Goal: Transaction & Acquisition: Purchase product/service

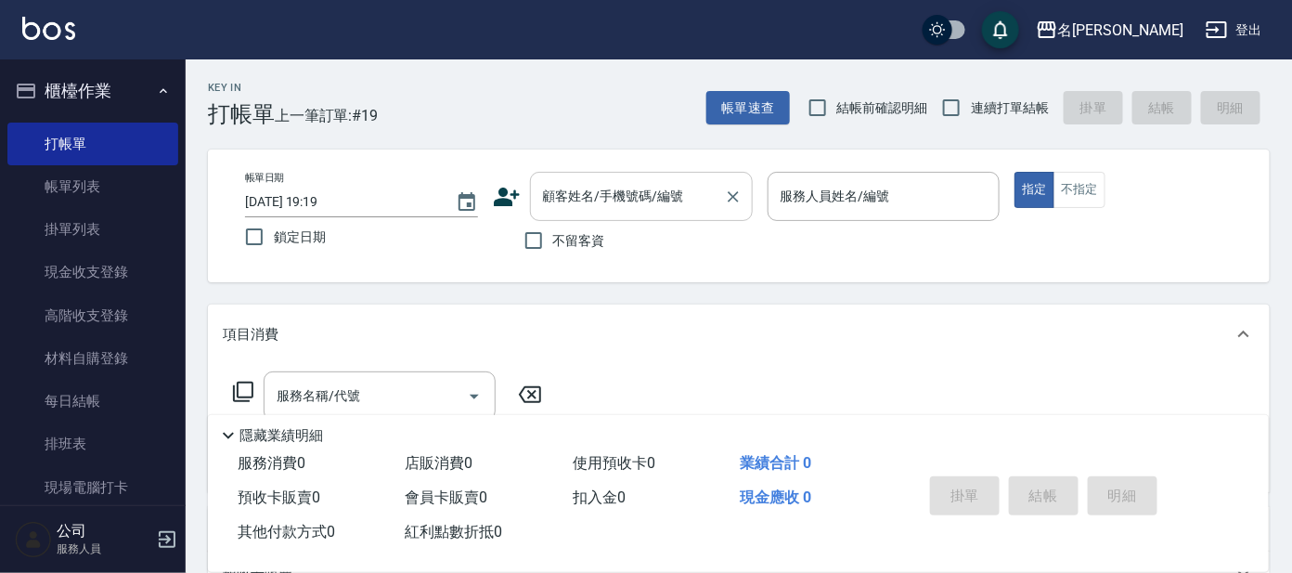
click at [602, 190] on input "顧客姓名/手機號碼/編號" at bounding box center [627, 196] width 178 height 32
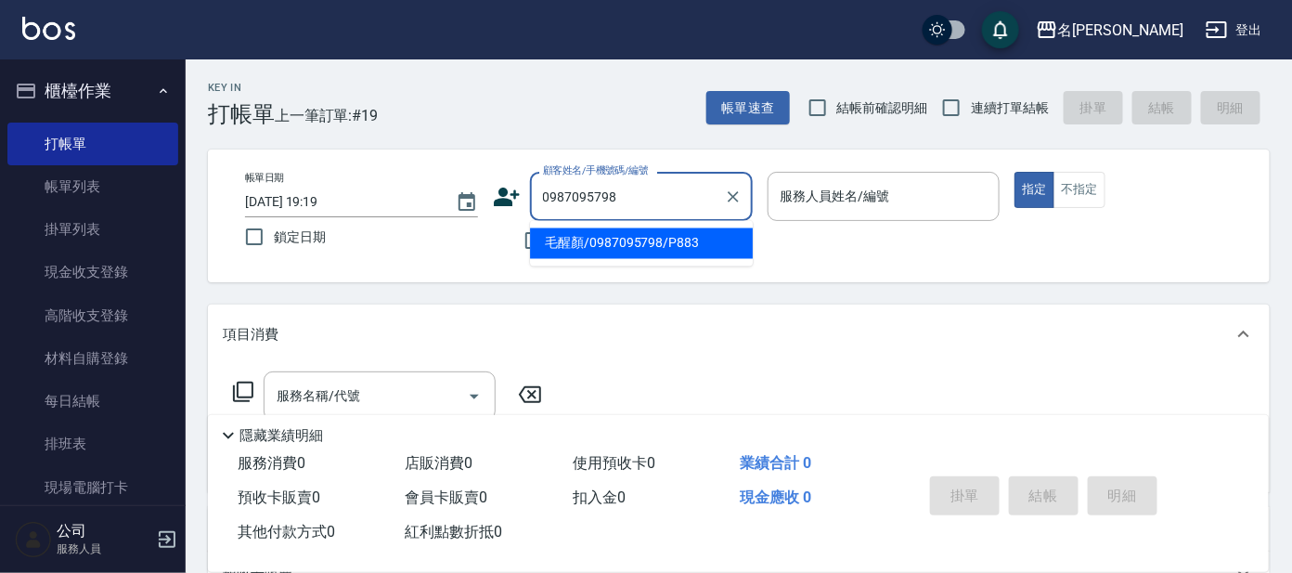
type input "毛醒顏/0987095798/P883"
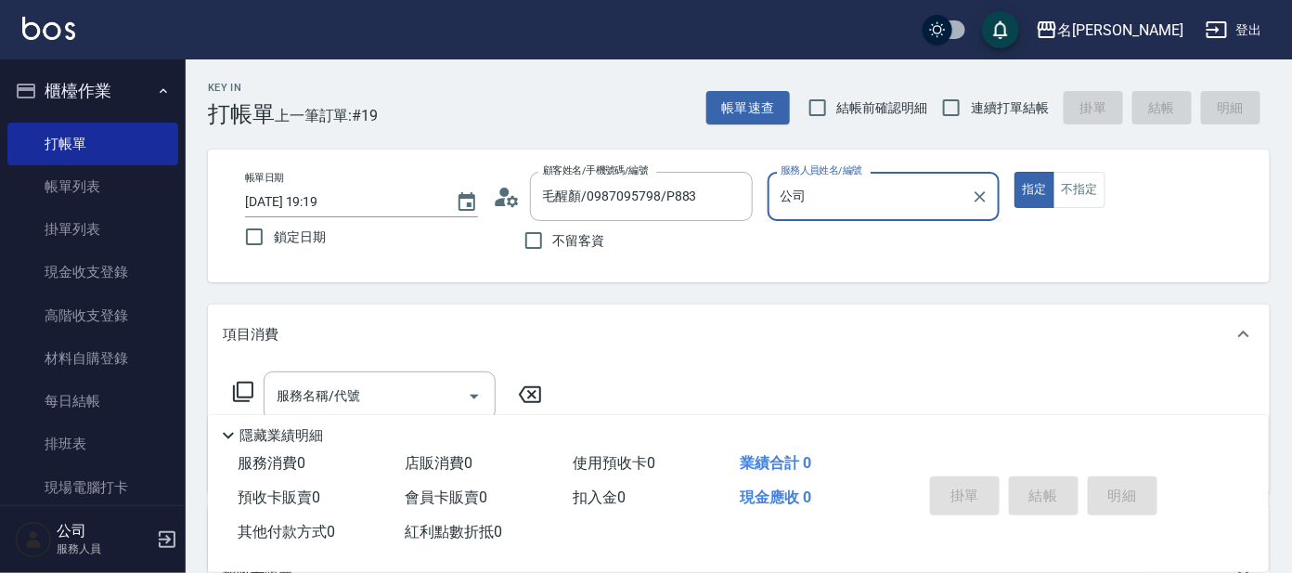
type input "公"
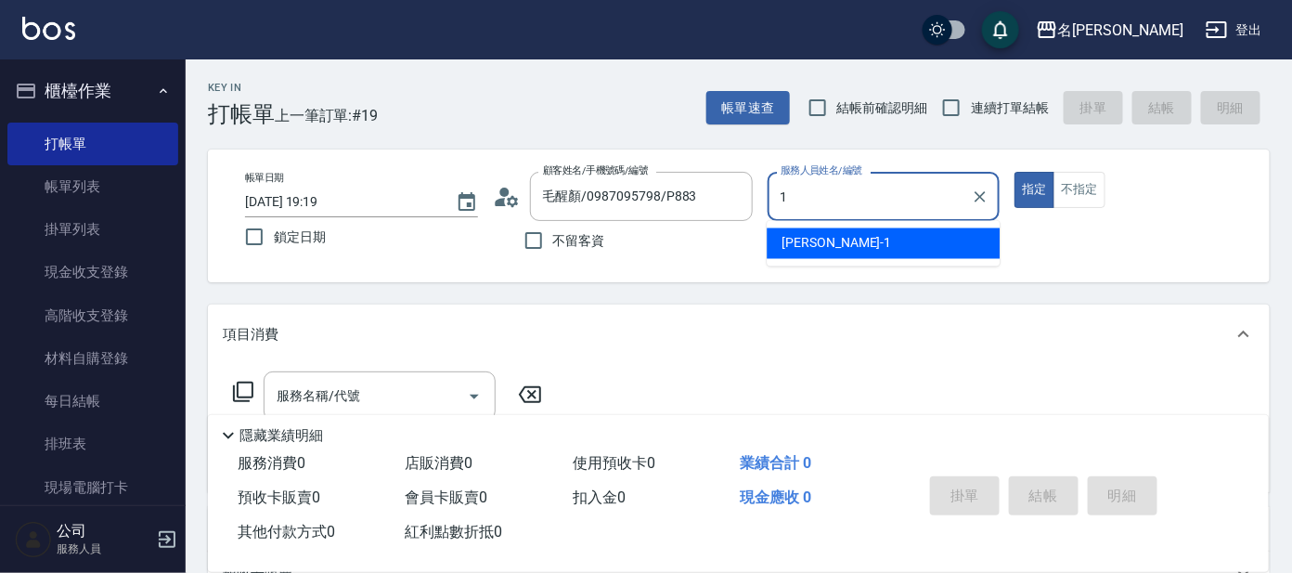
type input "[PERSON_NAME]-1"
type button "true"
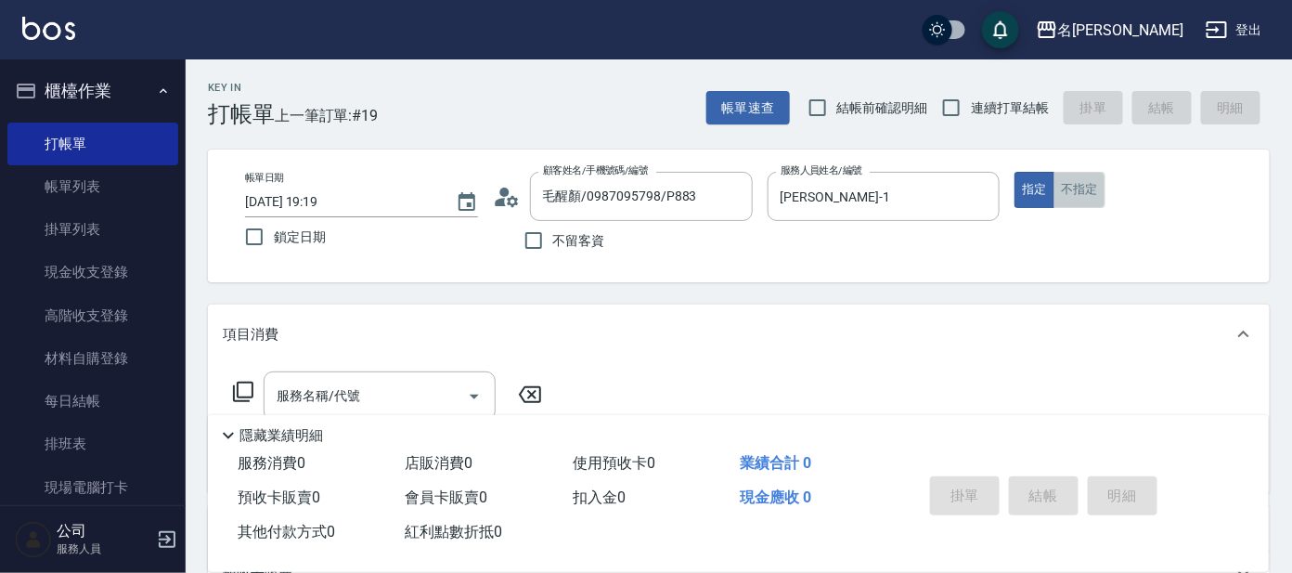
click at [1095, 184] on button "不指定" at bounding box center [1080, 190] width 52 height 36
click at [315, 378] on div "服務名稱/代號" at bounding box center [380, 395] width 232 height 49
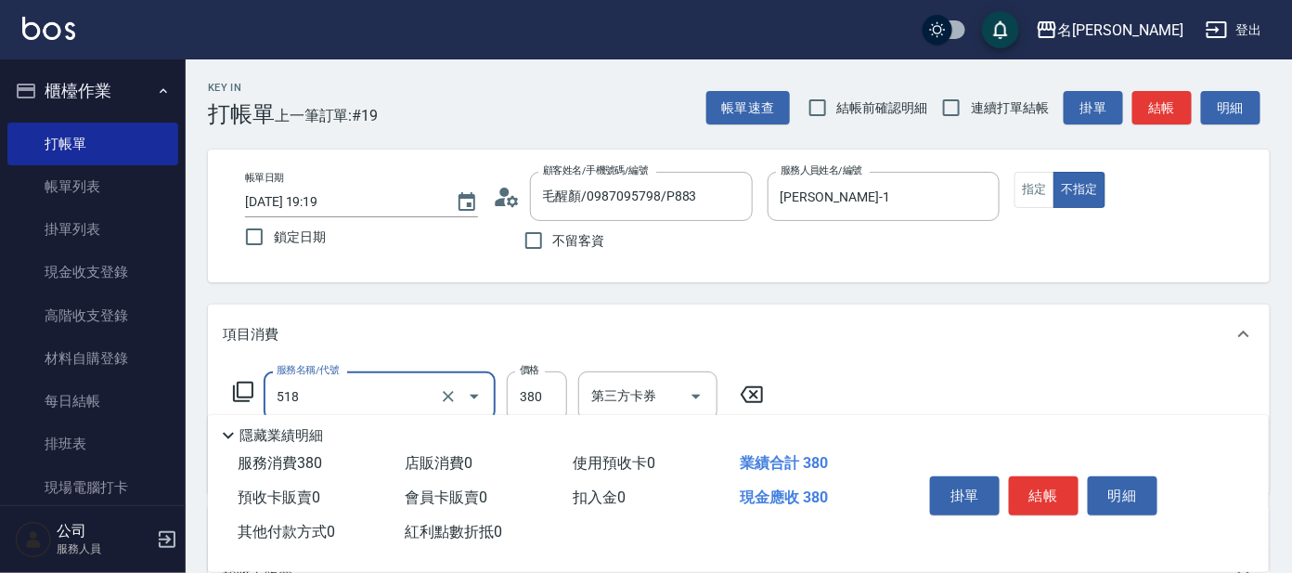
type input "舒壓+洗髮+養髮(518)"
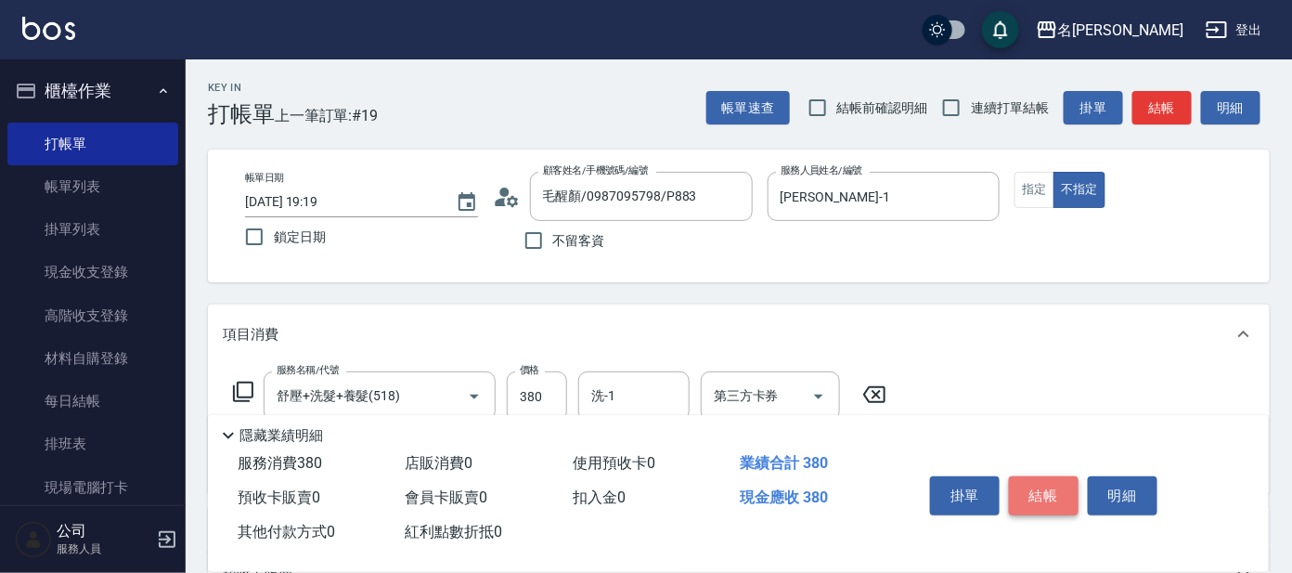
click at [1037, 494] on button "結帳" at bounding box center [1044, 495] width 70 height 39
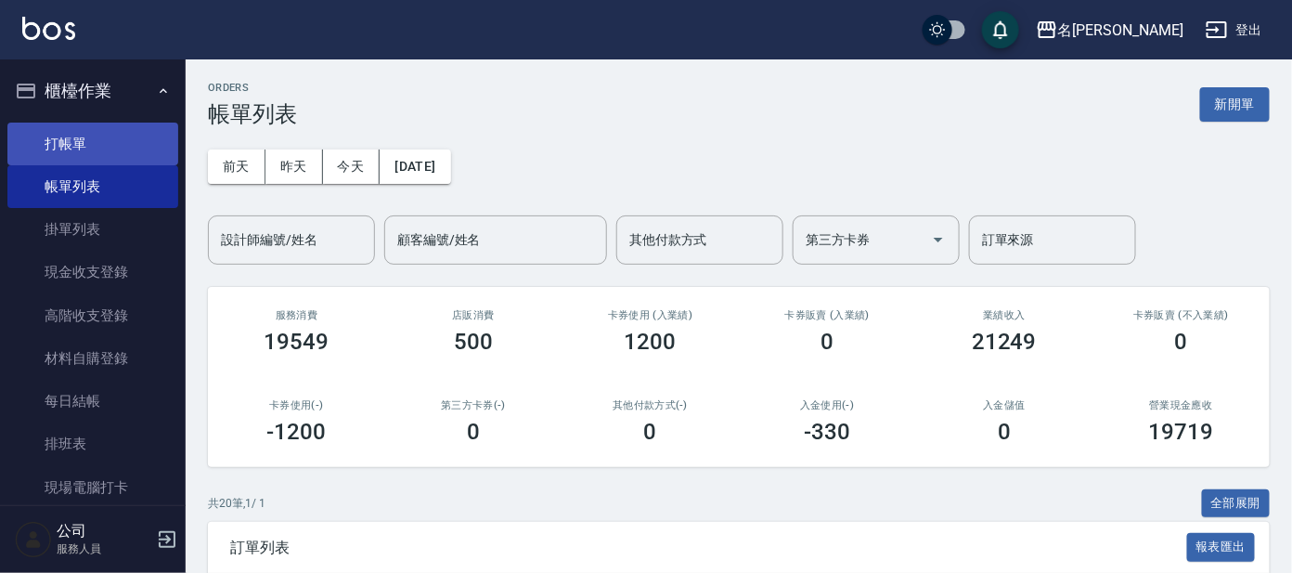
click at [98, 149] on link "打帳單" at bounding box center [92, 144] width 171 height 43
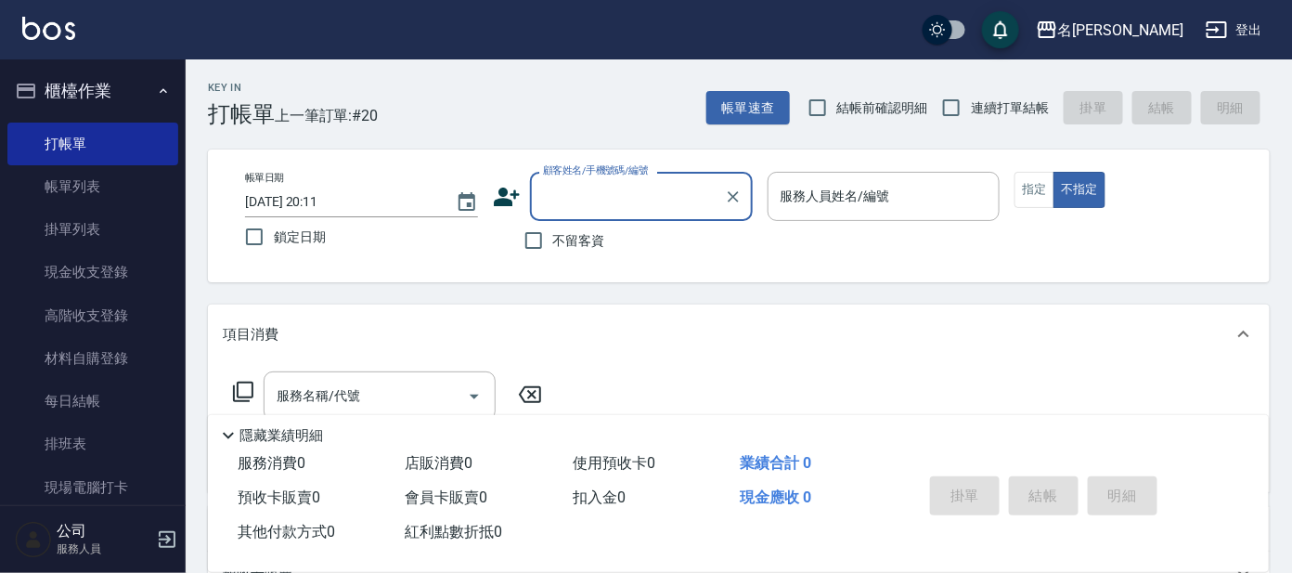
click at [667, 214] on div "顧客姓名/手機號碼/編號" at bounding box center [641, 196] width 223 height 49
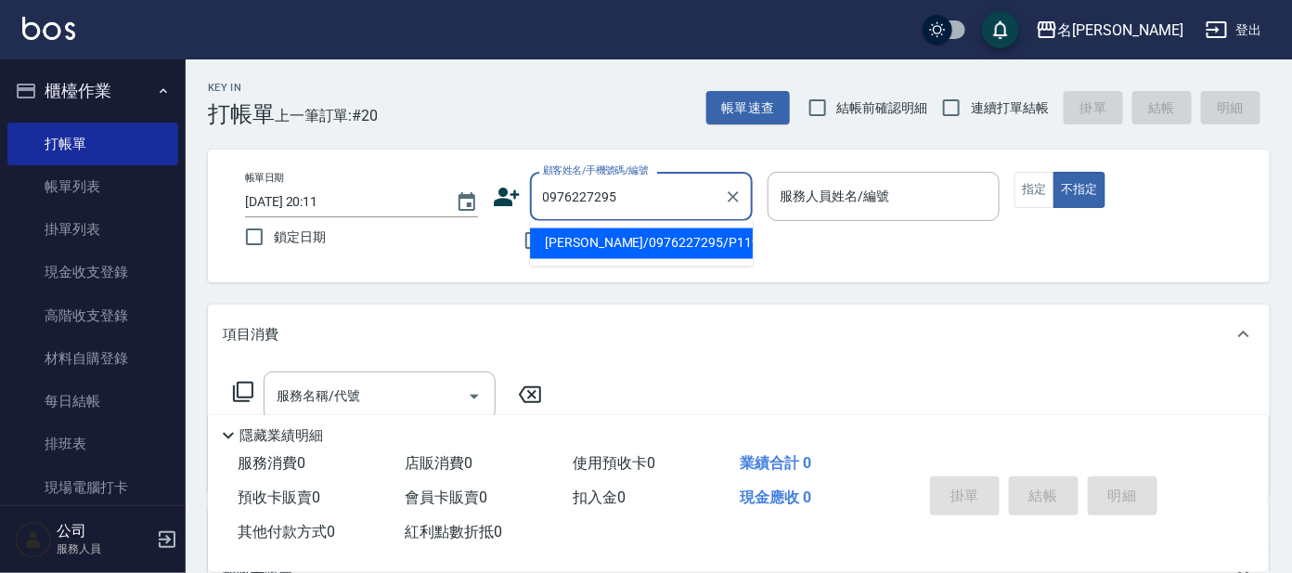
type input "[PERSON_NAME]/0976227295/P1190"
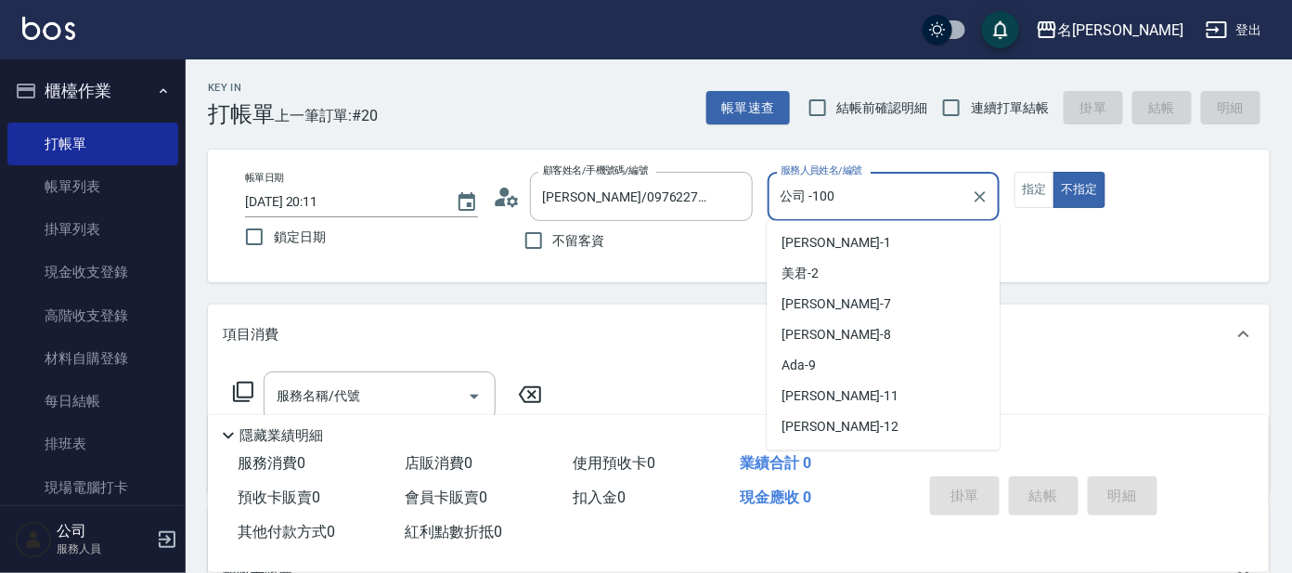
drag, startPoint x: 917, startPoint y: 199, endPoint x: 909, endPoint y: 170, distance: 30.0
click at [913, 168] on div "帳單日期 [DATE] 20:11 鎖定日期 顧客姓名/手機號碼/編號 [PERSON_NAME]/0976227295/P1190 顧客姓名/手機號碼/編號…" at bounding box center [739, 215] width 1062 height 133
click at [875, 362] on div "Ada -9" at bounding box center [883, 366] width 233 height 31
type input "Ada-9"
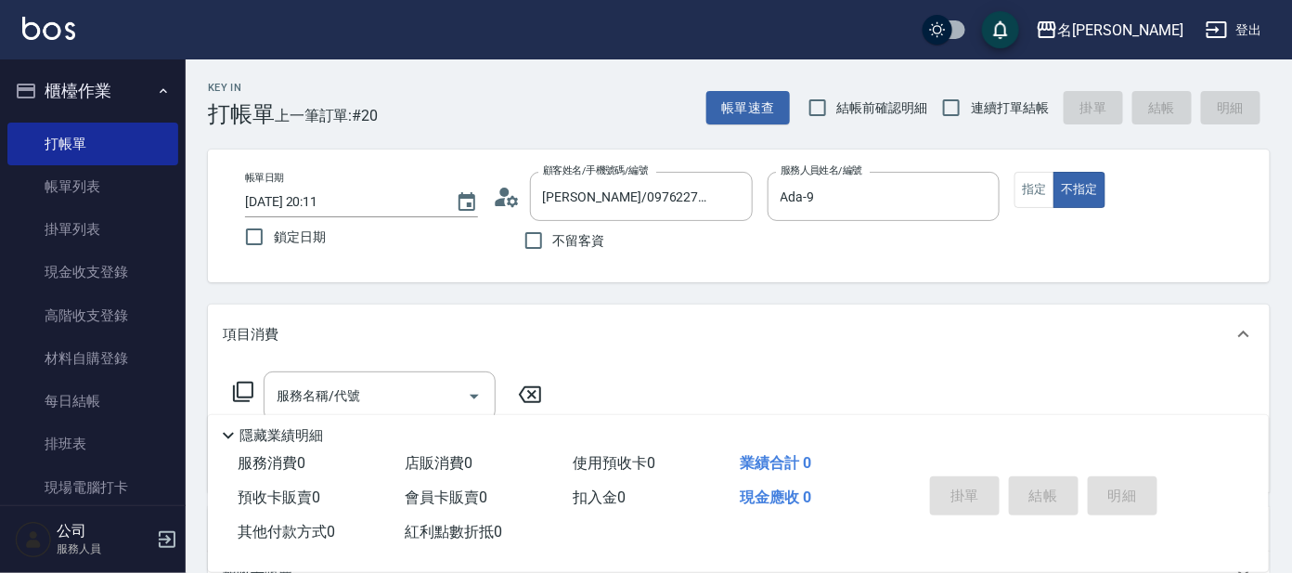
click at [239, 389] on icon at bounding box center [243, 392] width 22 height 22
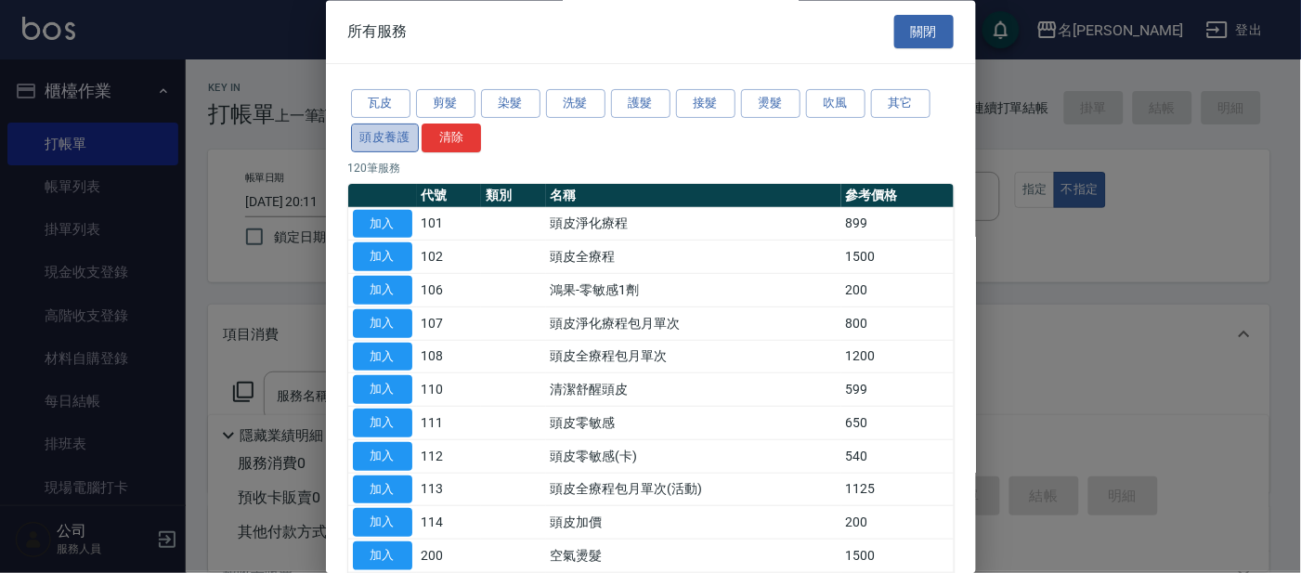
click at [413, 144] on button "頭皮養護" at bounding box center [385, 137] width 69 height 29
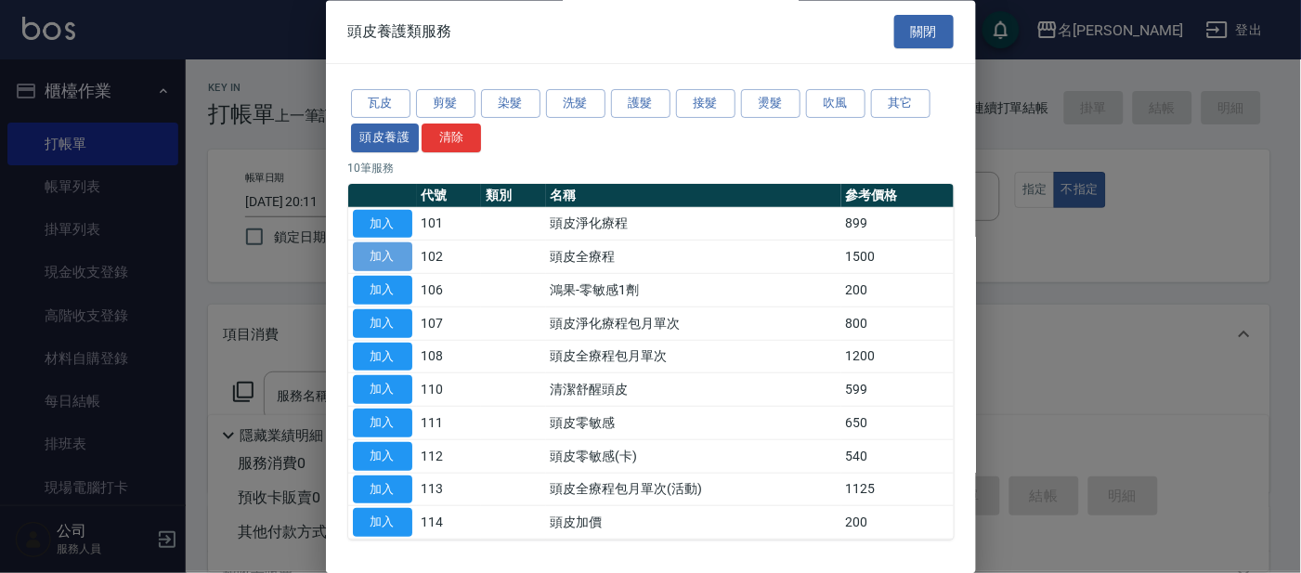
click at [374, 252] on button "加入" at bounding box center [382, 257] width 59 height 29
type input "頭皮全療程(102)"
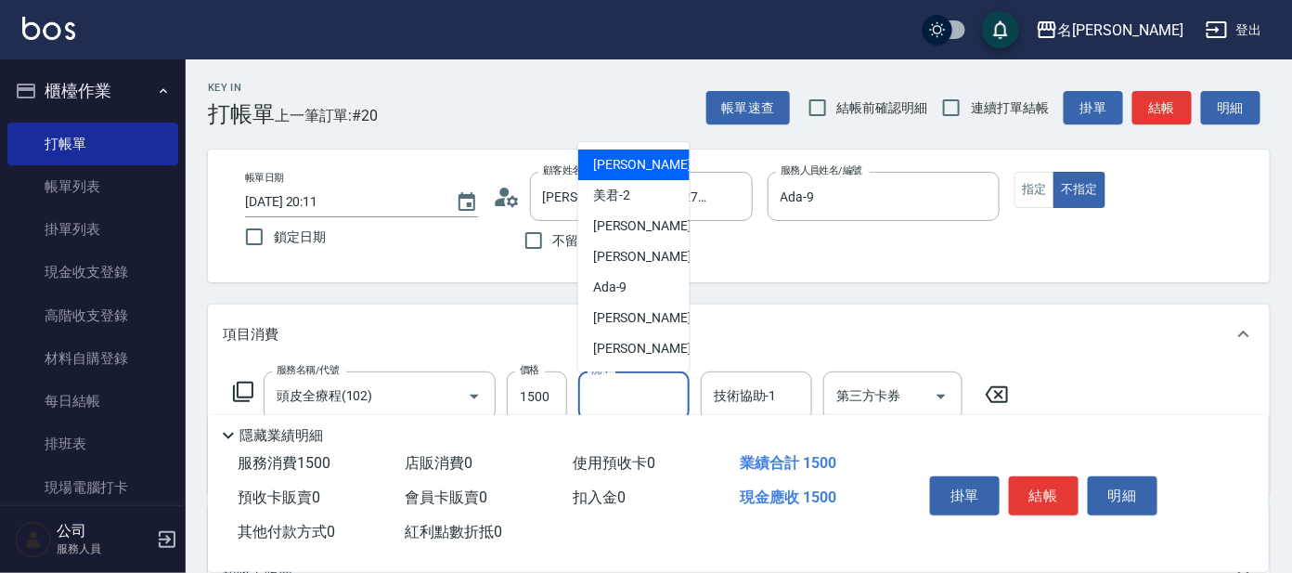
click at [622, 384] on input "洗-1" at bounding box center [634, 396] width 95 height 32
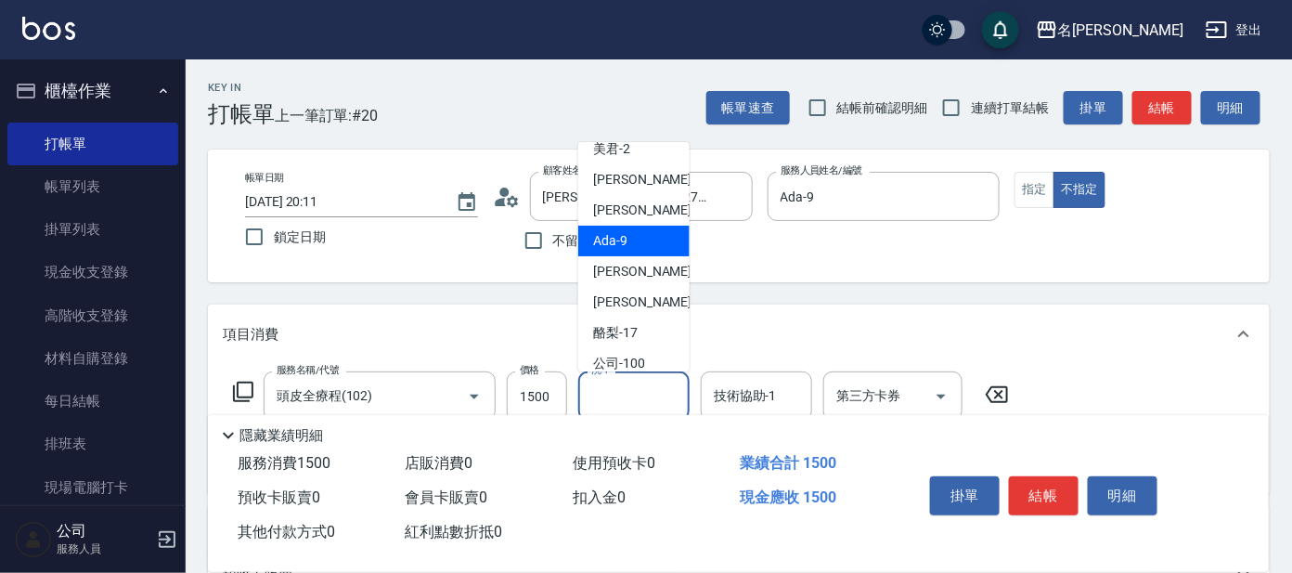
scroll to position [92, 0]
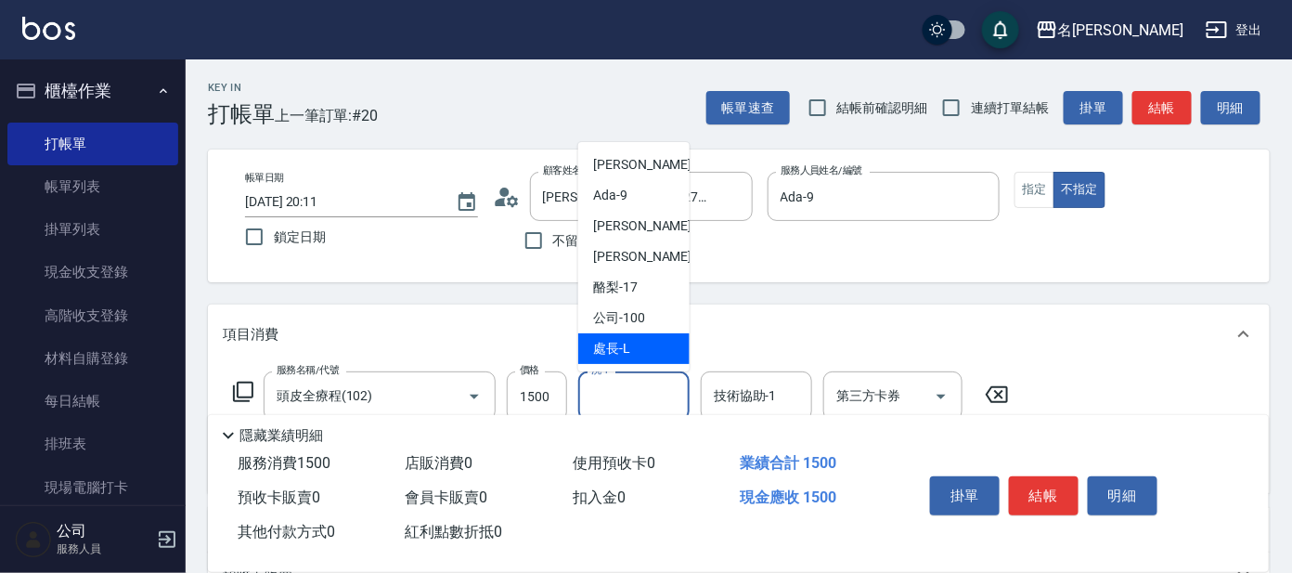
click at [621, 346] on span "處長 -L" at bounding box center [611, 348] width 37 height 19
type input "處長-L"
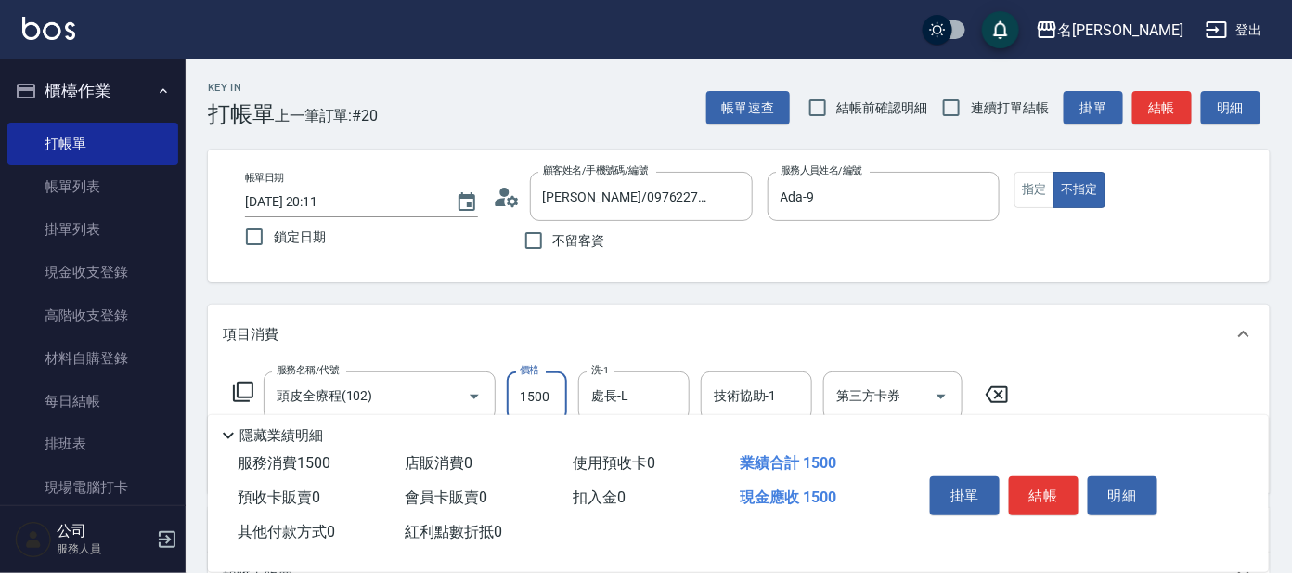
click at [554, 399] on input "1500" at bounding box center [537, 396] width 60 height 50
type input "1299"
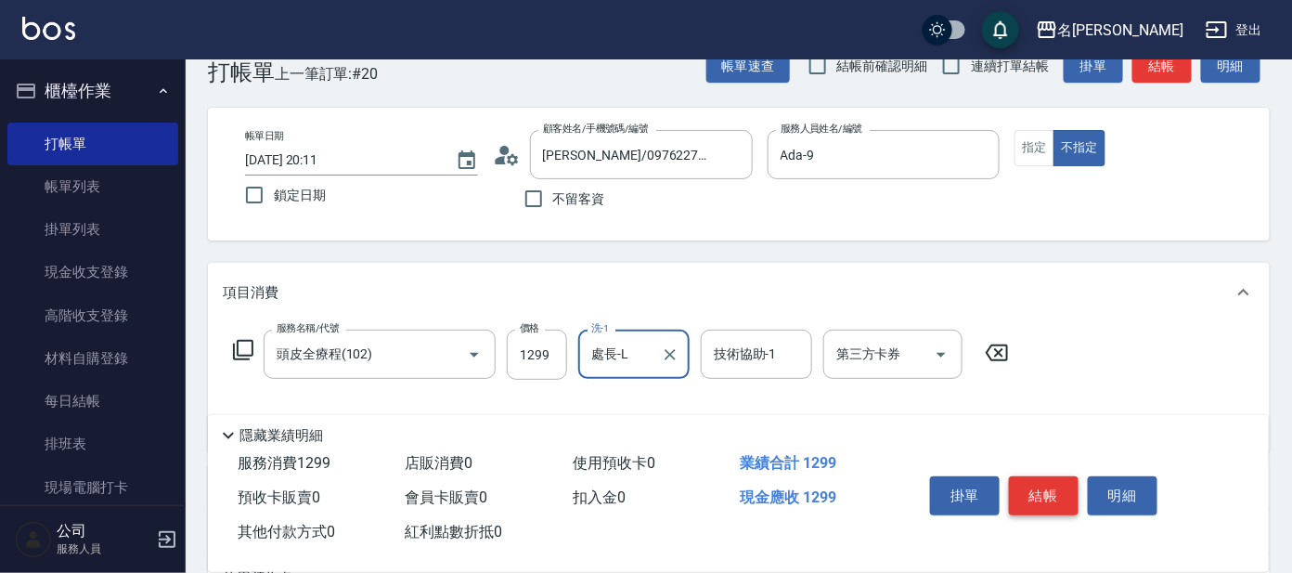
scroll to position [0, 0]
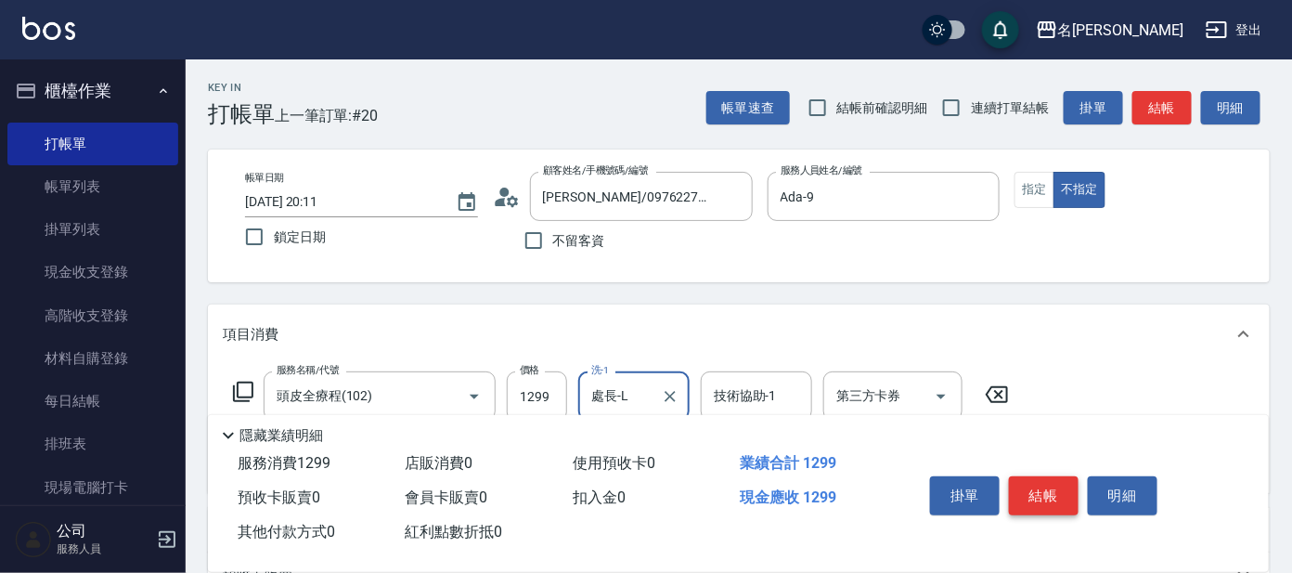
click at [1049, 482] on button "結帳" at bounding box center [1044, 495] width 70 height 39
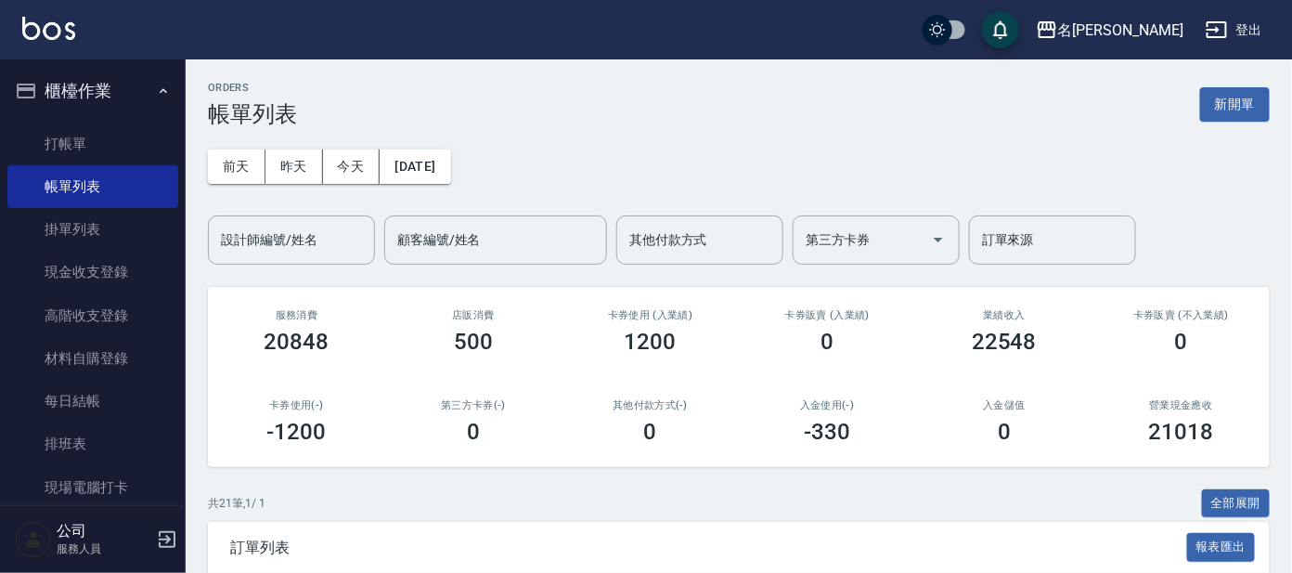
scroll to position [231, 0]
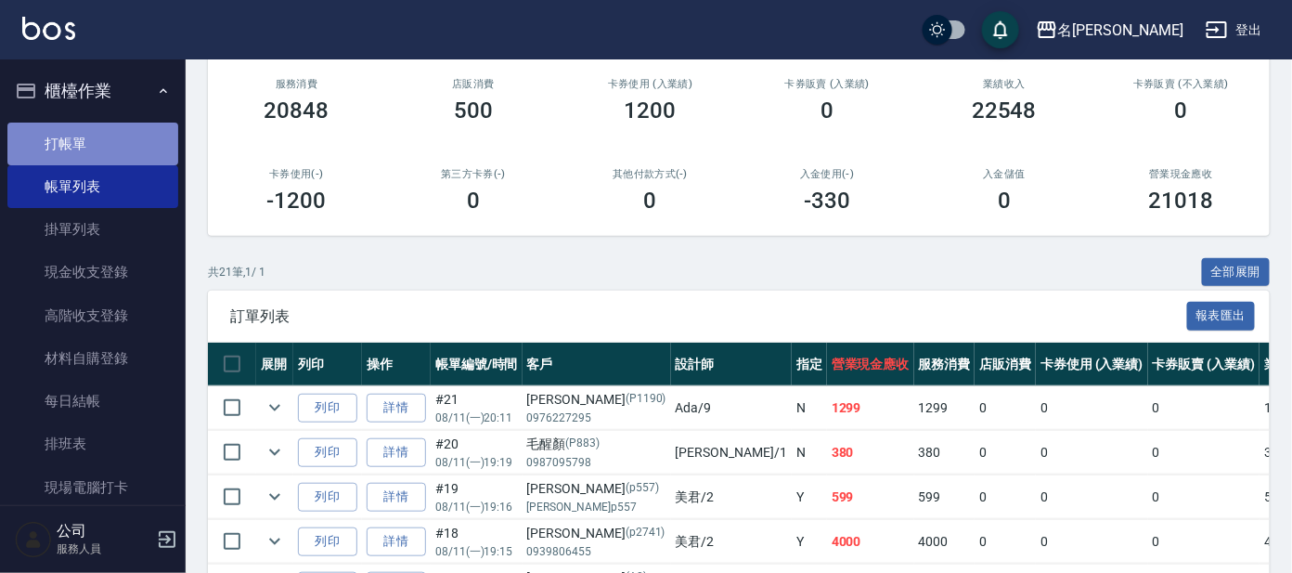
click at [99, 135] on link "打帳單" at bounding box center [92, 144] width 171 height 43
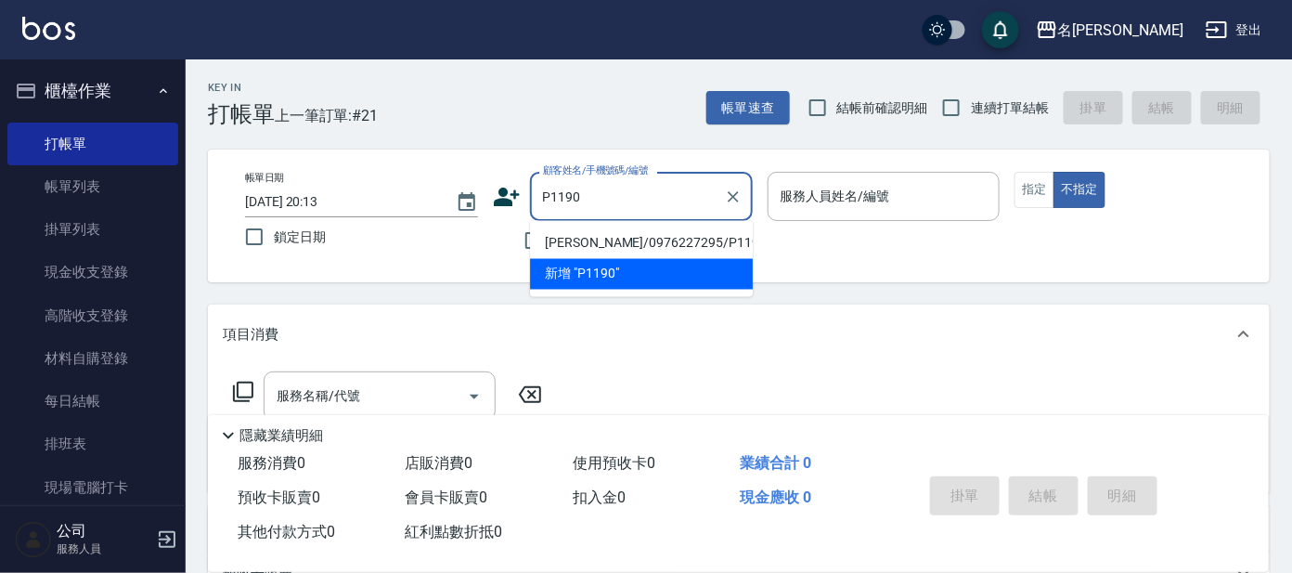
click at [582, 234] on li "[PERSON_NAME]/0976227295/P1190" at bounding box center [641, 243] width 223 height 31
type input "[PERSON_NAME]/0976227295/P1190"
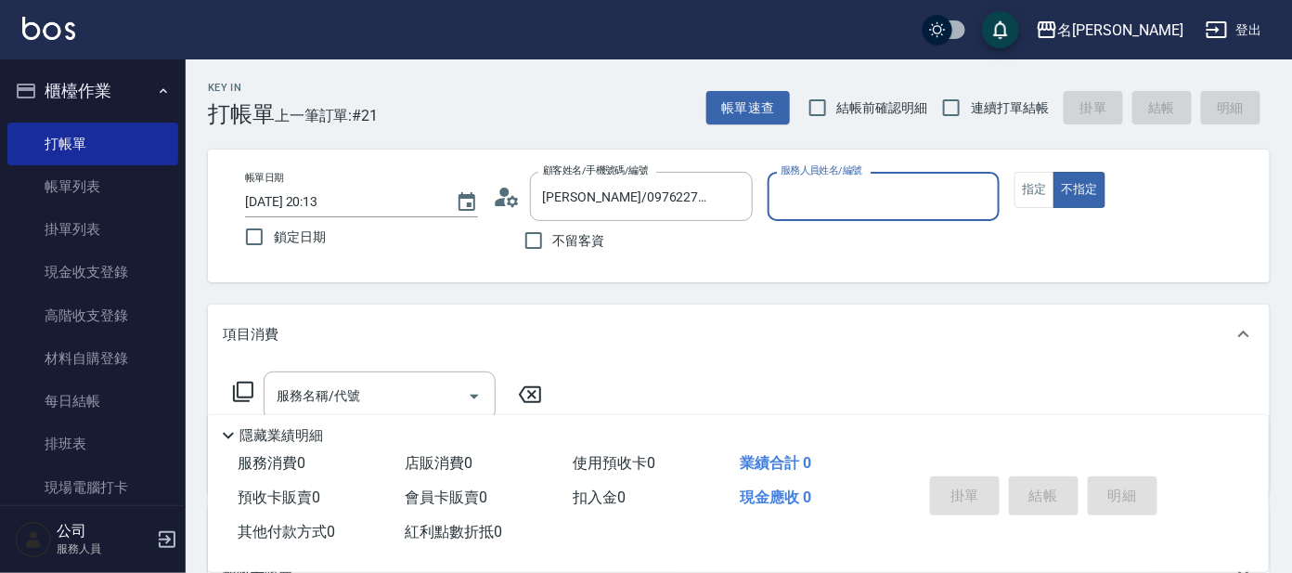
type input "公司 -100"
click at [508, 202] on icon at bounding box center [512, 200] width 11 height 11
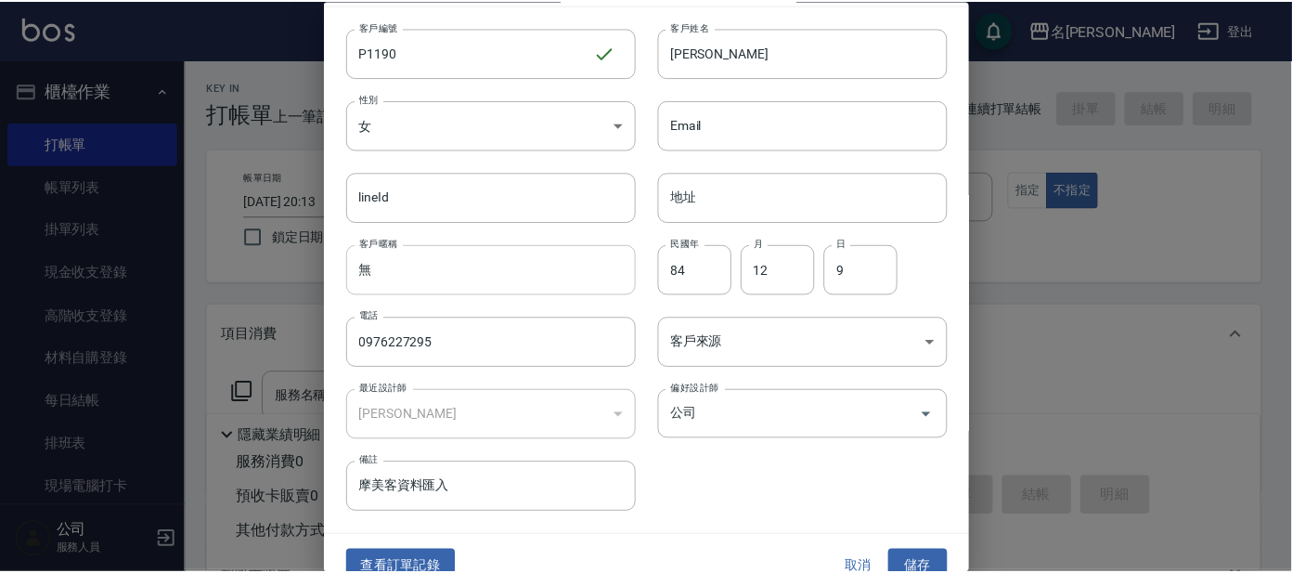
scroll to position [70, 0]
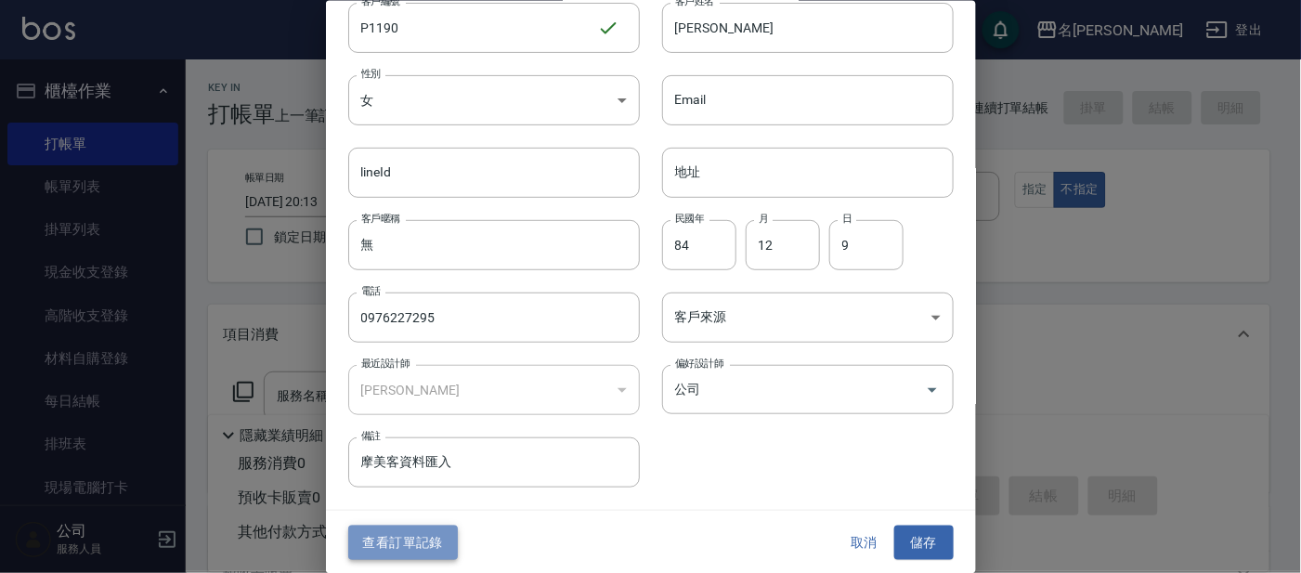
click at [405, 542] on button "查看訂單記錄" at bounding box center [403, 542] width 110 height 34
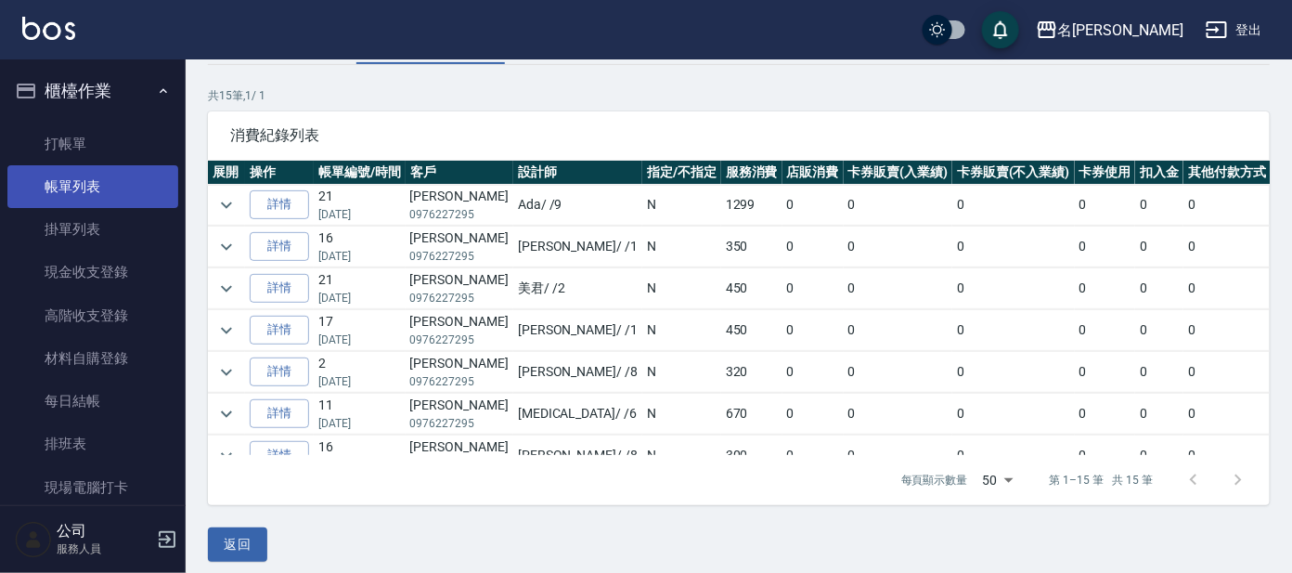
drag, startPoint x: 71, startPoint y: 172, endPoint x: 133, endPoint y: 191, distance: 64.3
click at [71, 172] on link "帳單列表" at bounding box center [92, 186] width 171 height 43
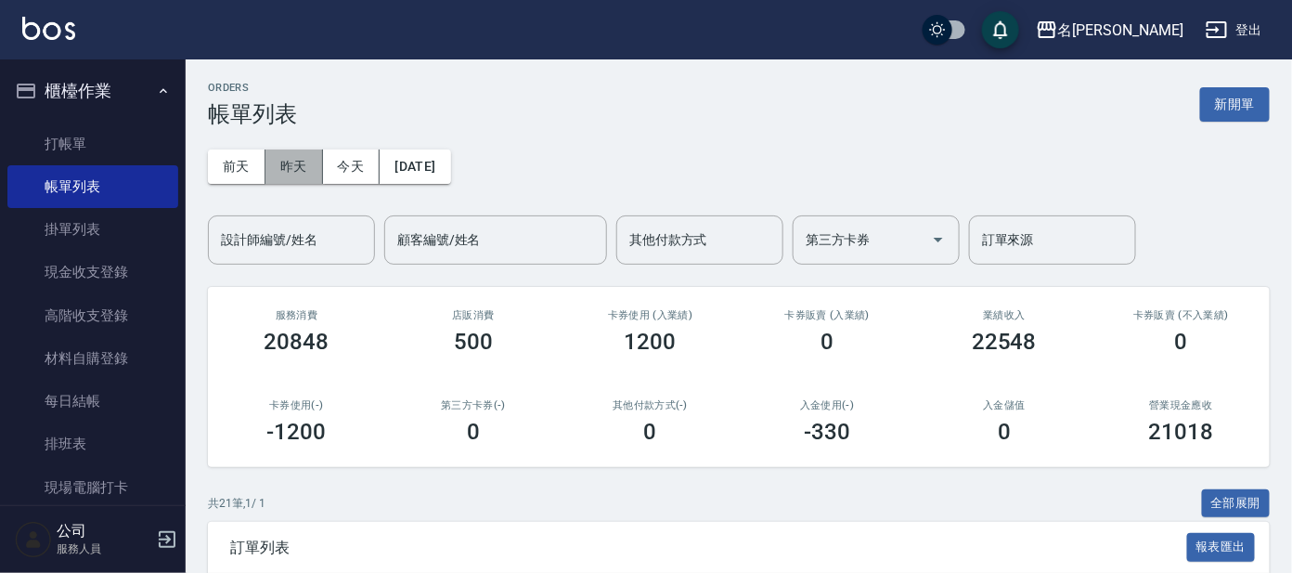
click at [305, 162] on button "昨天" at bounding box center [294, 166] width 58 height 34
click at [360, 162] on button "今天" at bounding box center [352, 166] width 58 height 34
click at [301, 240] on input "設計師編號/姓名" at bounding box center [291, 240] width 150 height 32
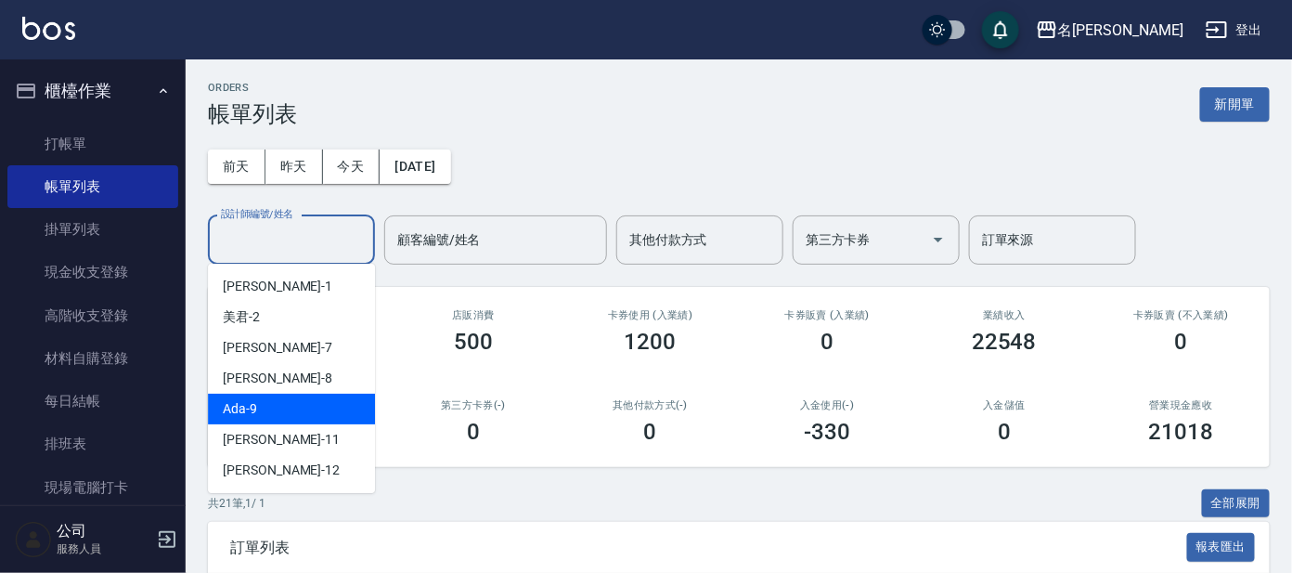
click at [241, 417] on span "Ada -9" at bounding box center [240, 408] width 34 height 19
type input "Ada-9"
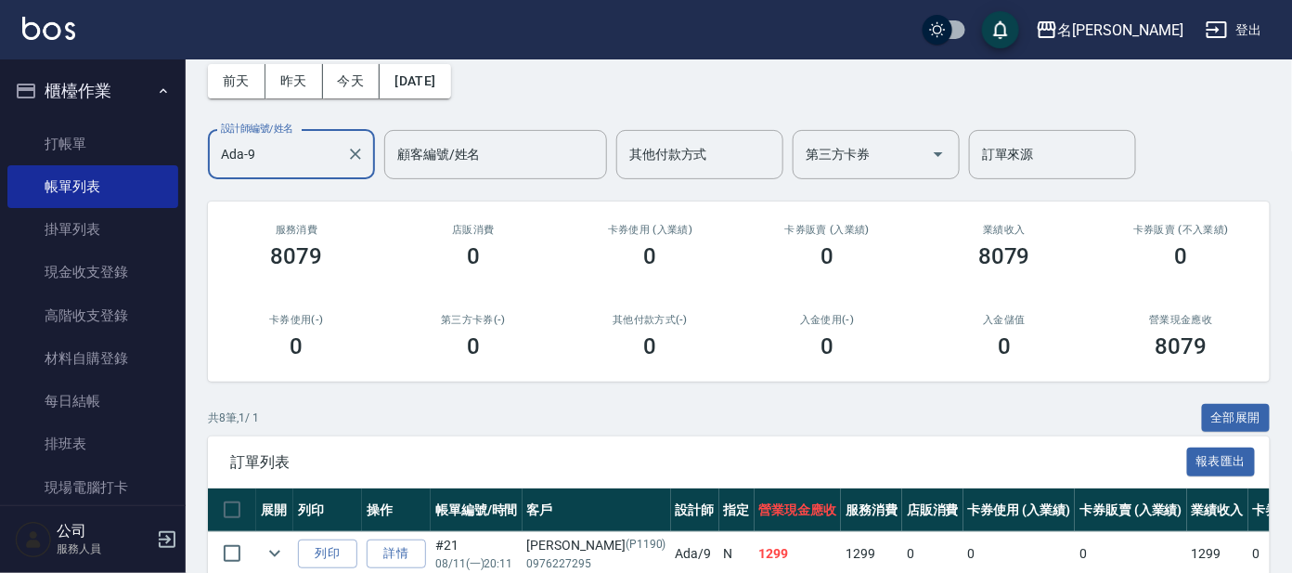
scroll to position [347, 0]
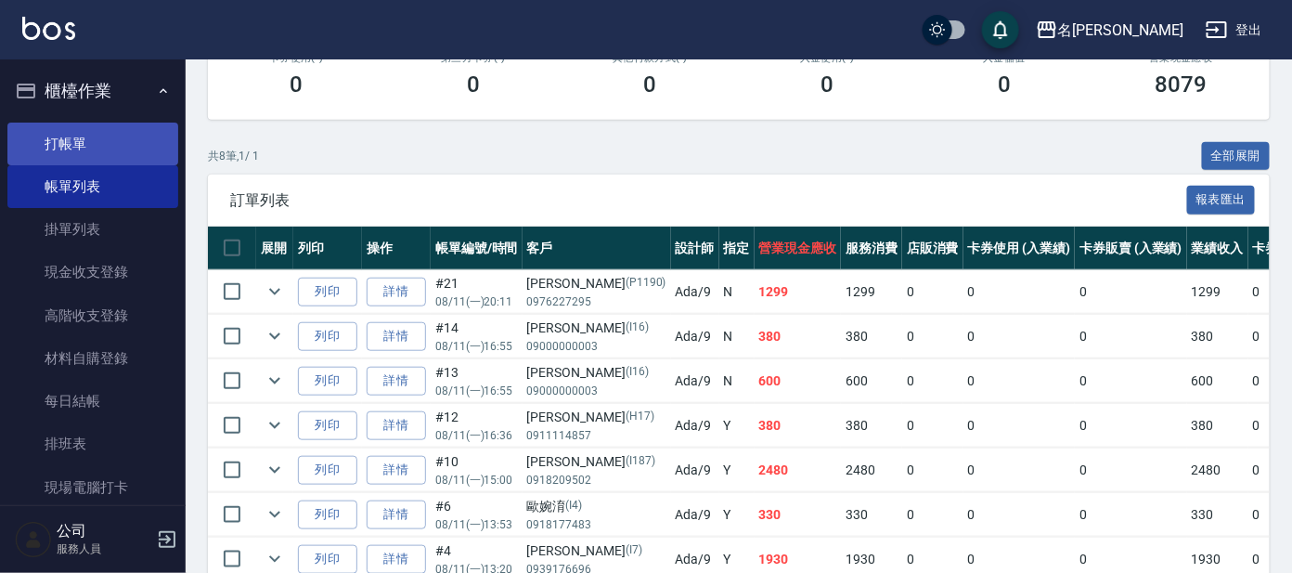
click at [73, 145] on link "打帳單" at bounding box center [92, 144] width 171 height 43
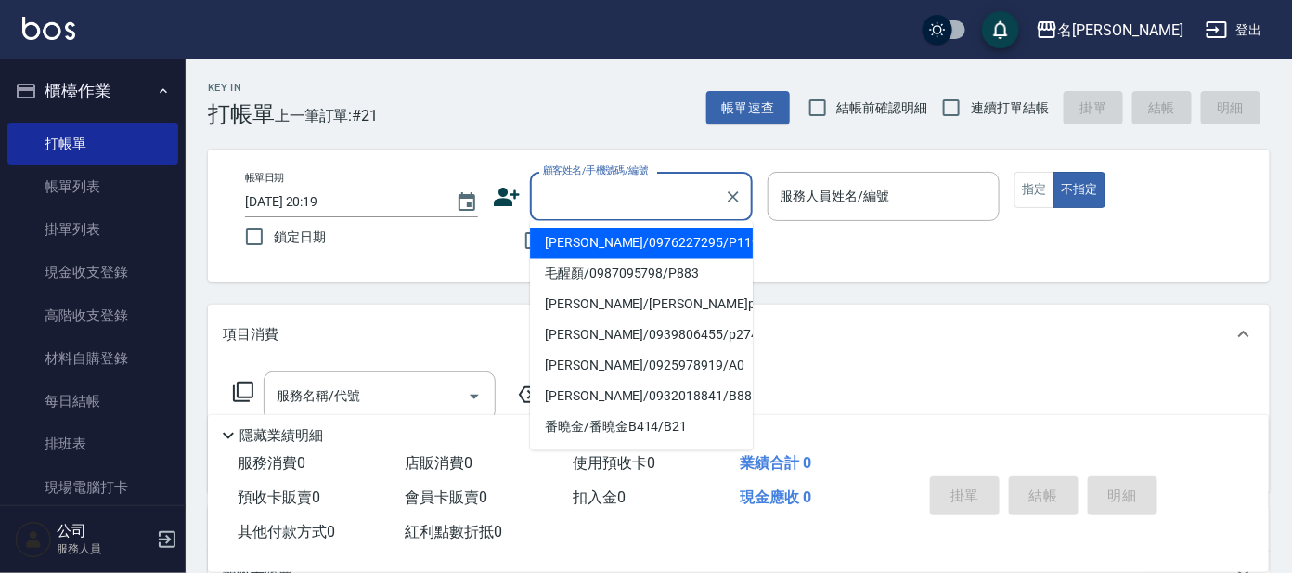
click at [612, 189] on input "顧客姓名/手機號碼/編號" at bounding box center [627, 196] width 178 height 32
click at [538, 202] on input "107" at bounding box center [627, 196] width 178 height 32
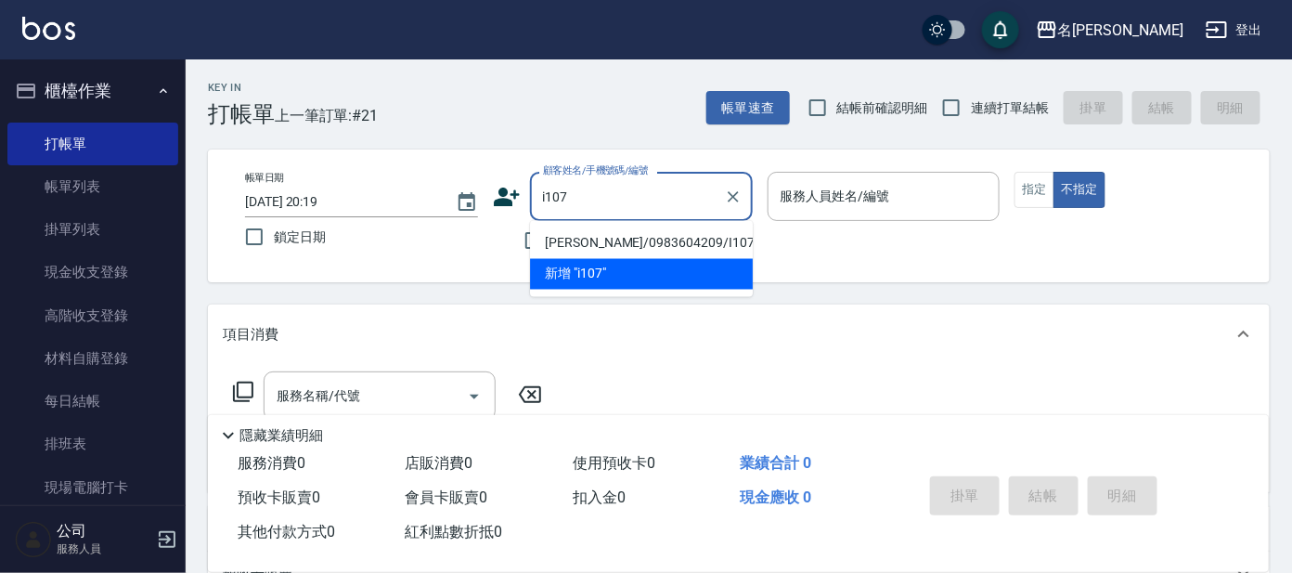
click at [594, 240] on li "[PERSON_NAME]/0983604209/I107" at bounding box center [641, 243] width 223 height 31
type input "[PERSON_NAME]/0983604209/I107"
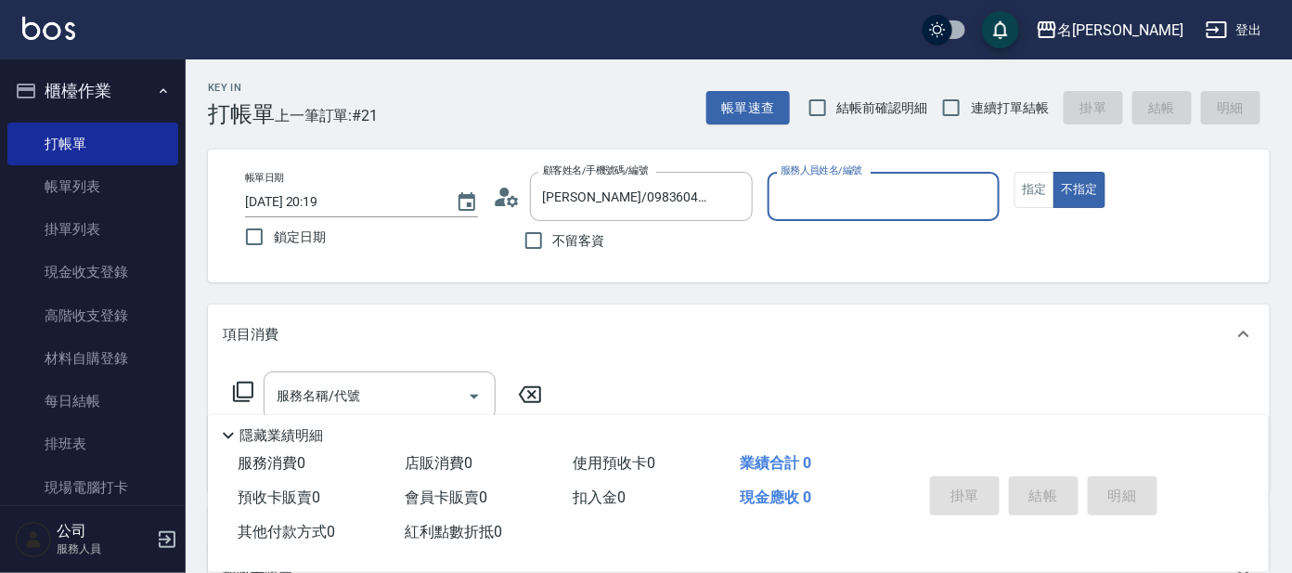
type input "Ada-9"
click at [1027, 186] on button "指定" at bounding box center [1035, 190] width 40 height 36
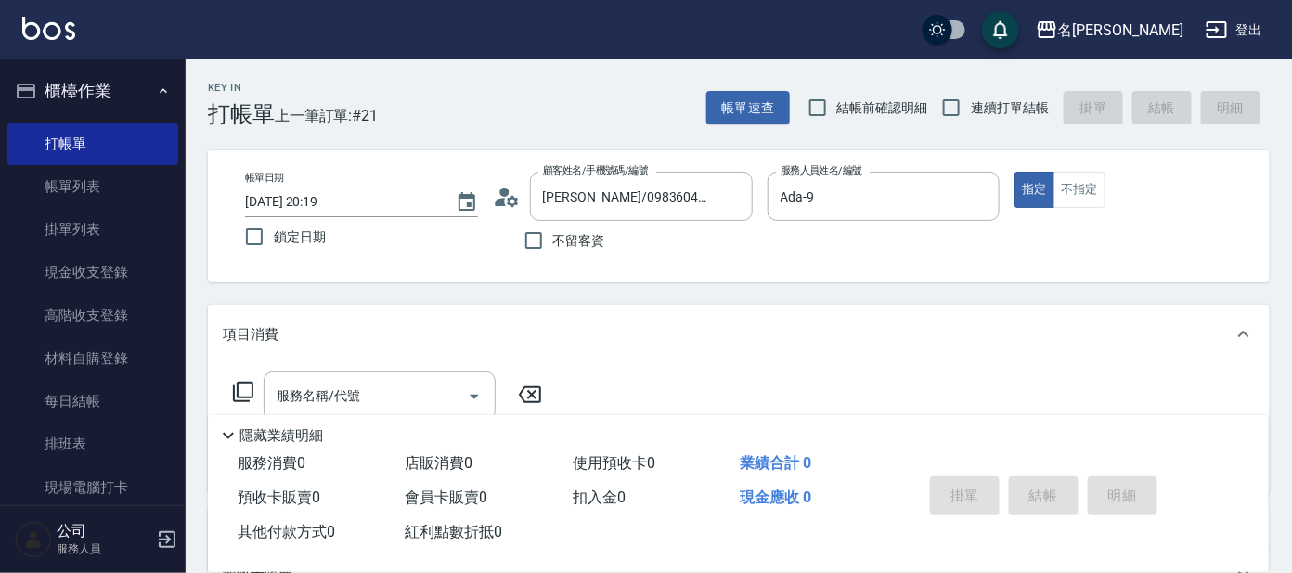
click at [235, 389] on icon at bounding box center [243, 392] width 22 height 22
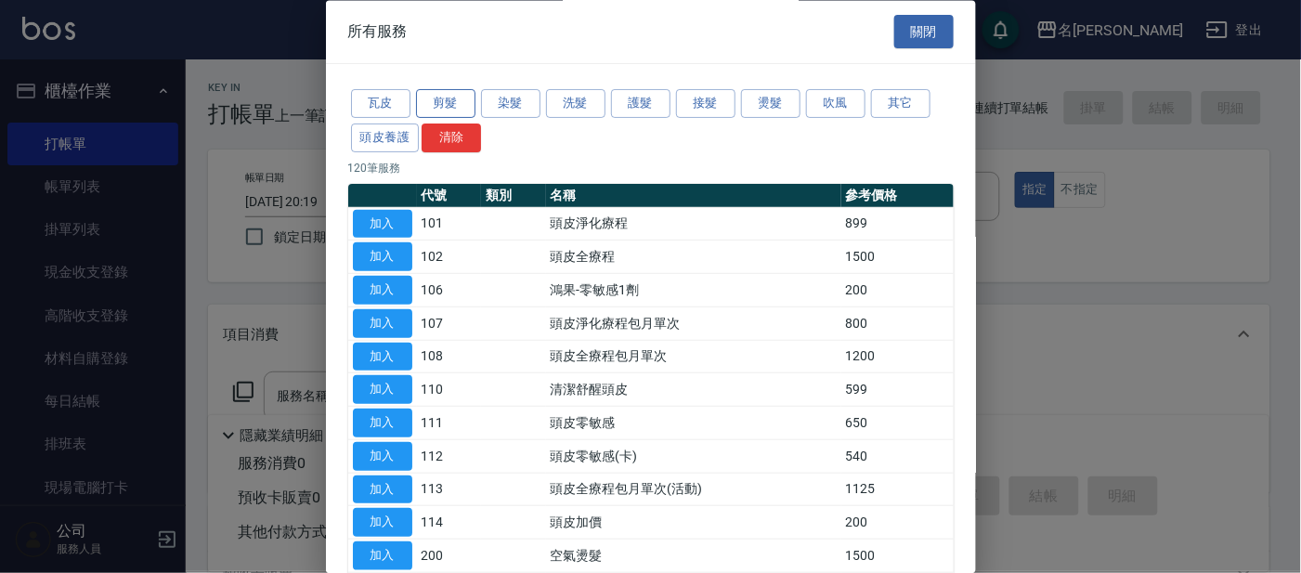
click at [454, 105] on button "剪髮" at bounding box center [445, 104] width 59 height 29
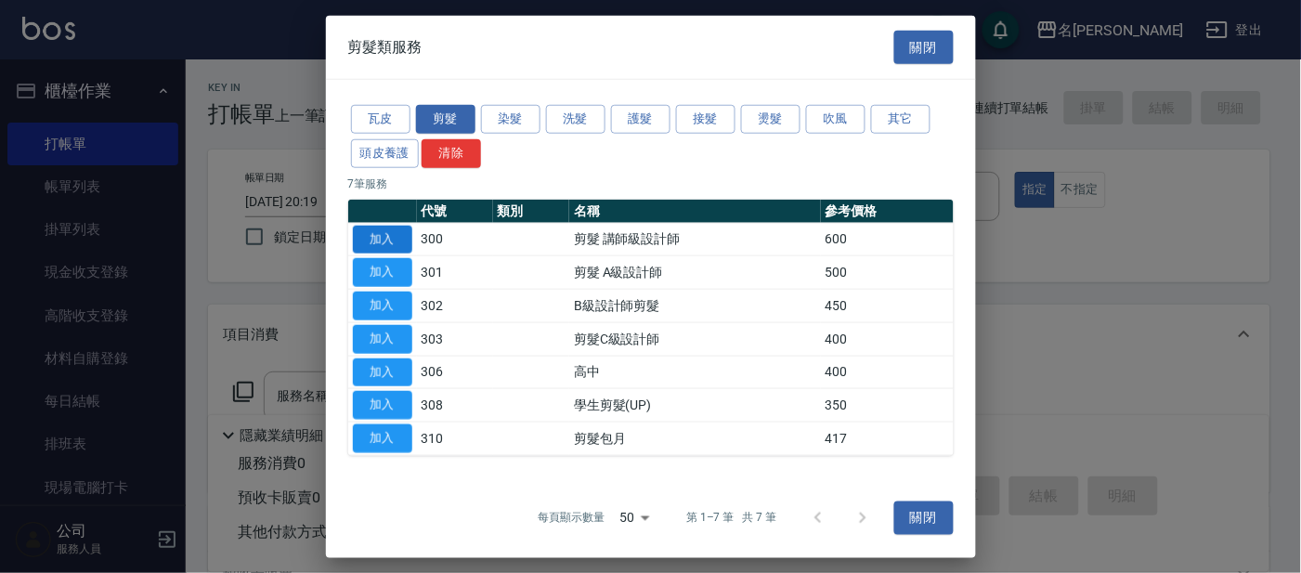
click at [383, 239] on button "加入" at bounding box center [382, 239] width 59 height 29
type input "剪髮 講師級設計師(300)"
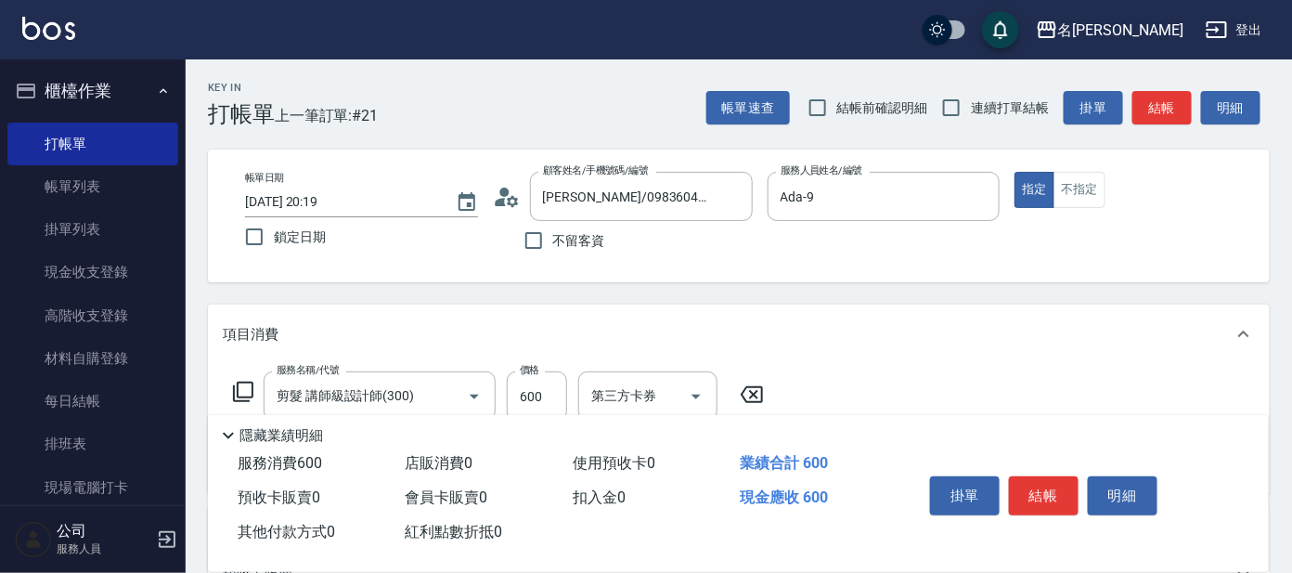
click at [246, 394] on icon at bounding box center [243, 392] width 22 height 22
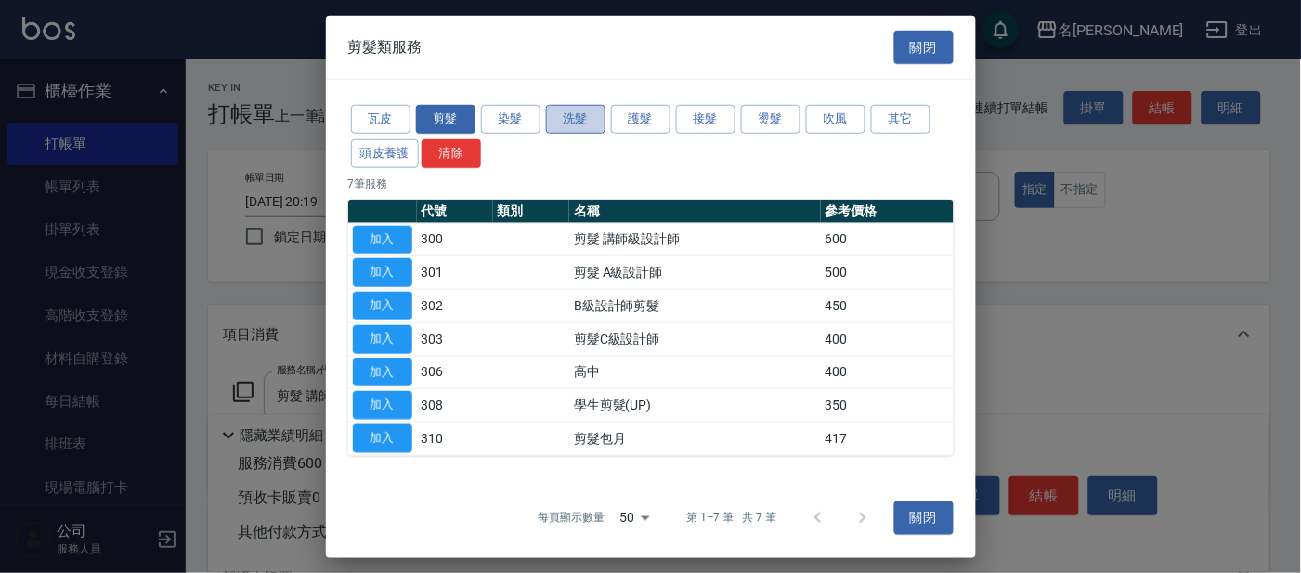
click at [590, 120] on button "洗髮" at bounding box center [575, 119] width 59 height 29
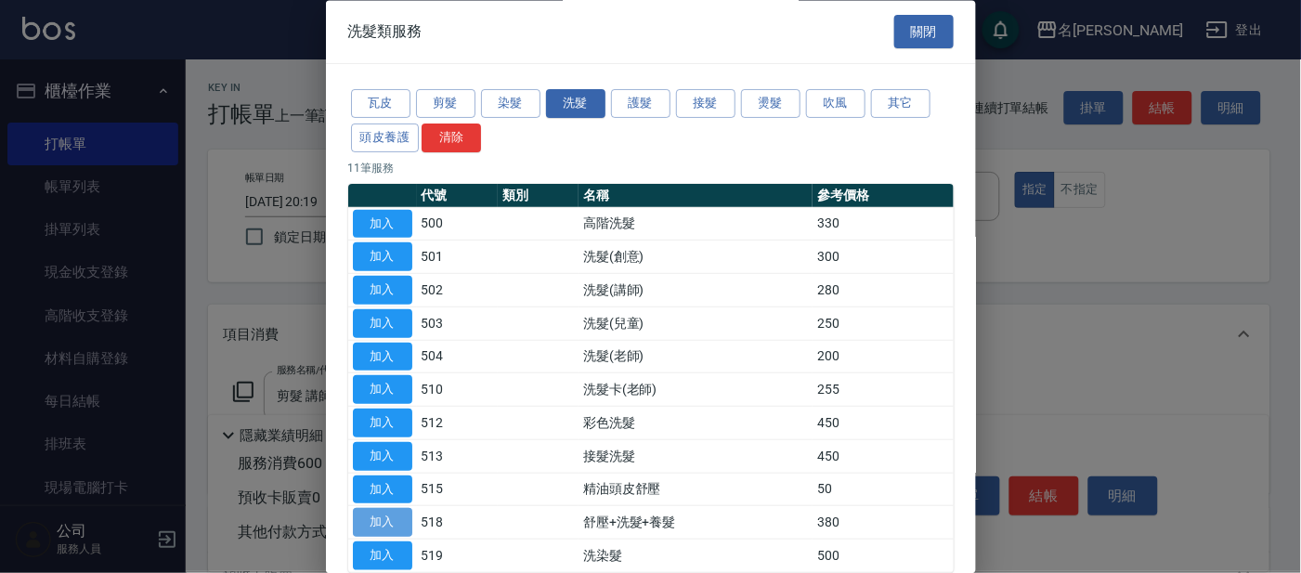
click at [394, 512] on button "加入" at bounding box center [382, 523] width 59 height 29
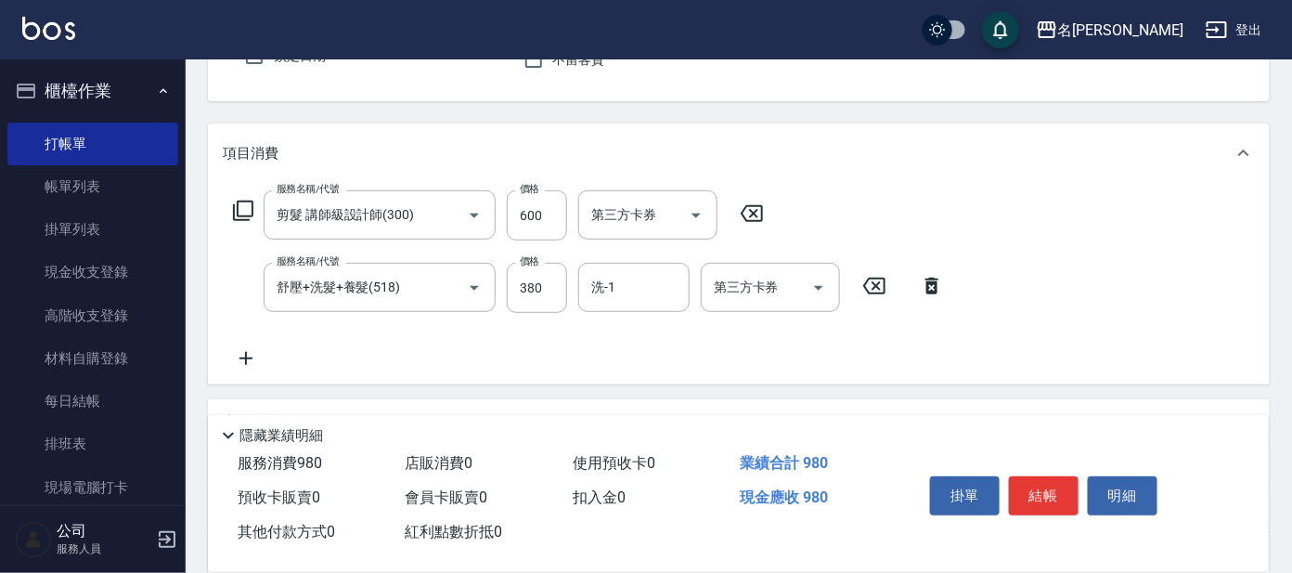
scroll to position [231, 0]
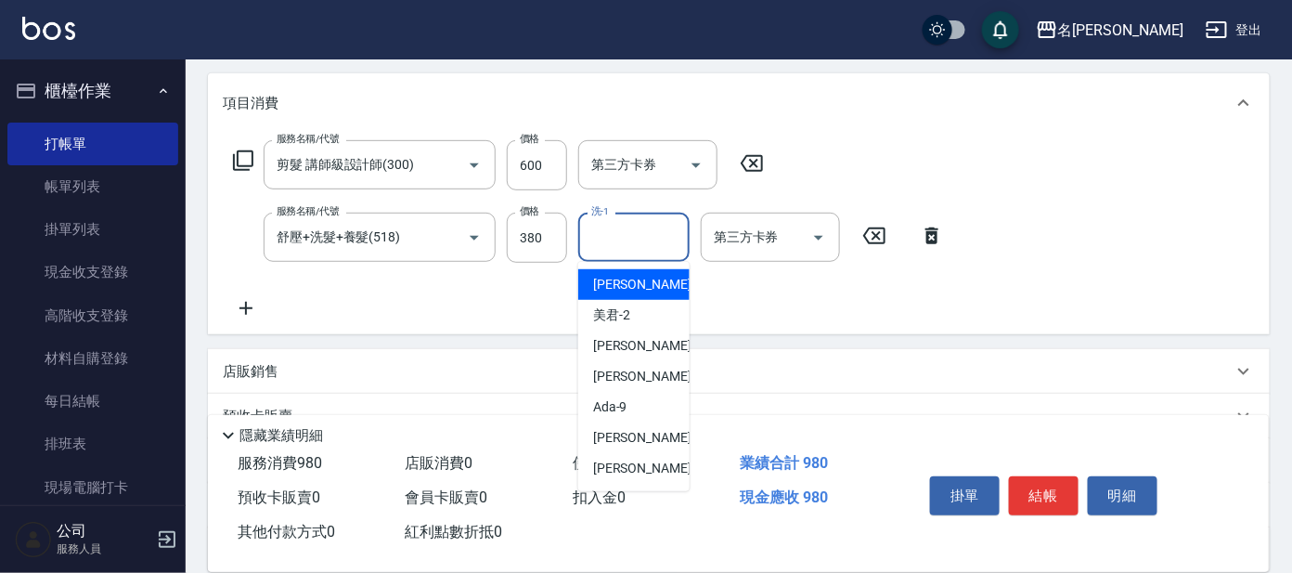
click at [648, 234] on input "洗-1" at bounding box center [634, 237] width 95 height 32
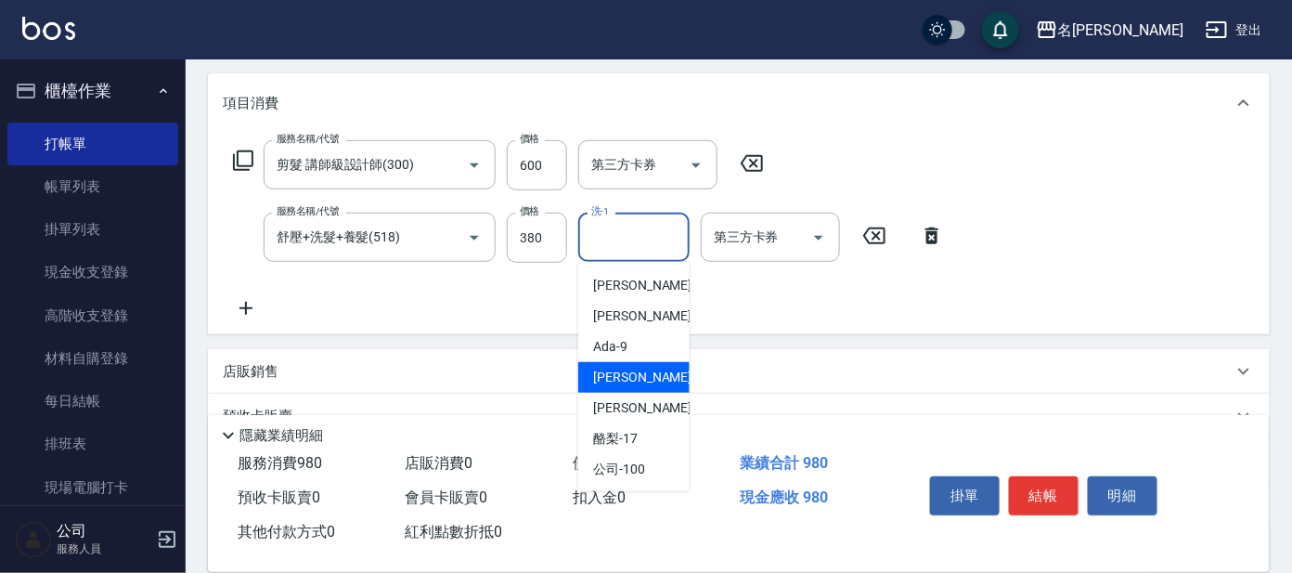
scroll to position [92, 0]
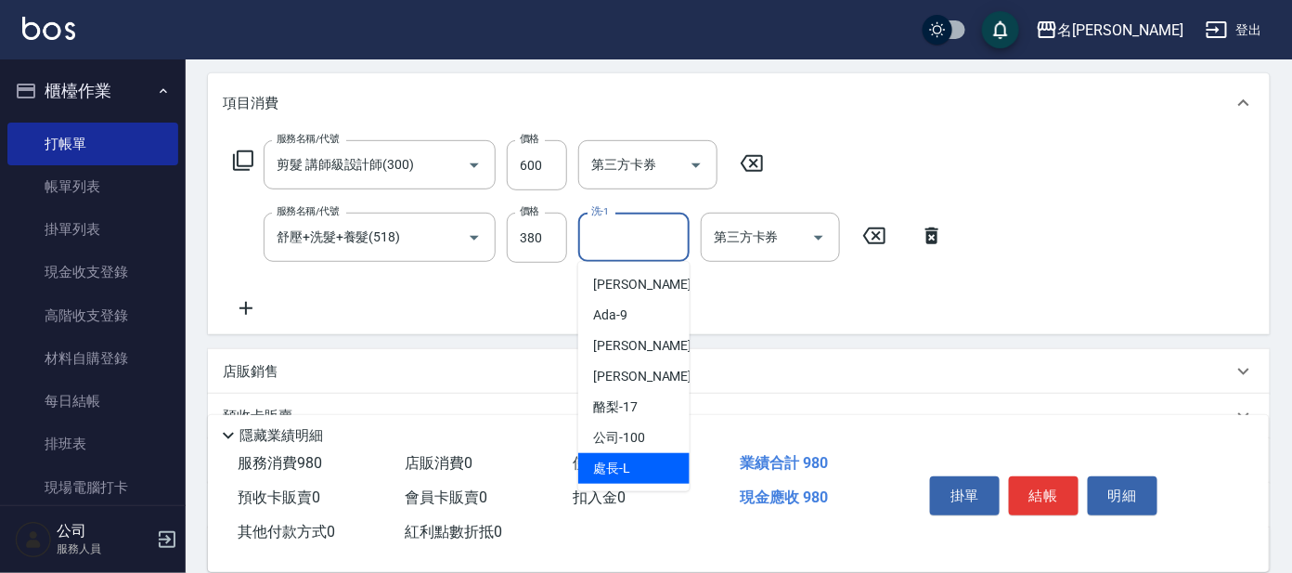
click at [624, 465] on span "處長 -L" at bounding box center [611, 468] width 37 height 19
type input "處長-L"
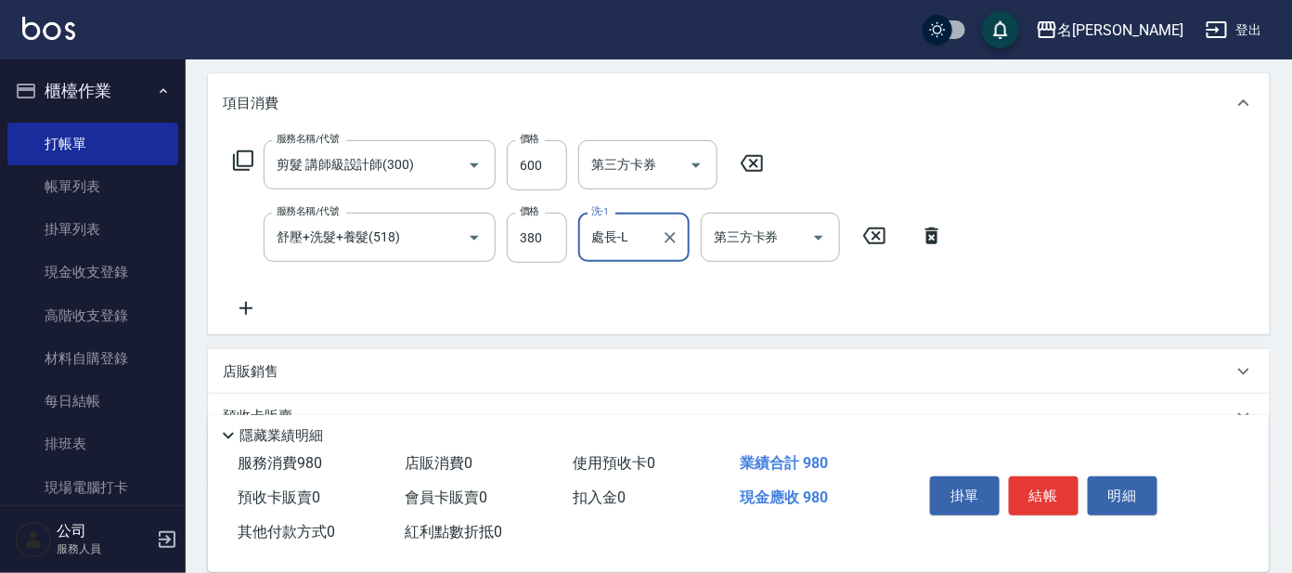
click at [1063, 500] on button "結帳" at bounding box center [1044, 495] width 70 height 39
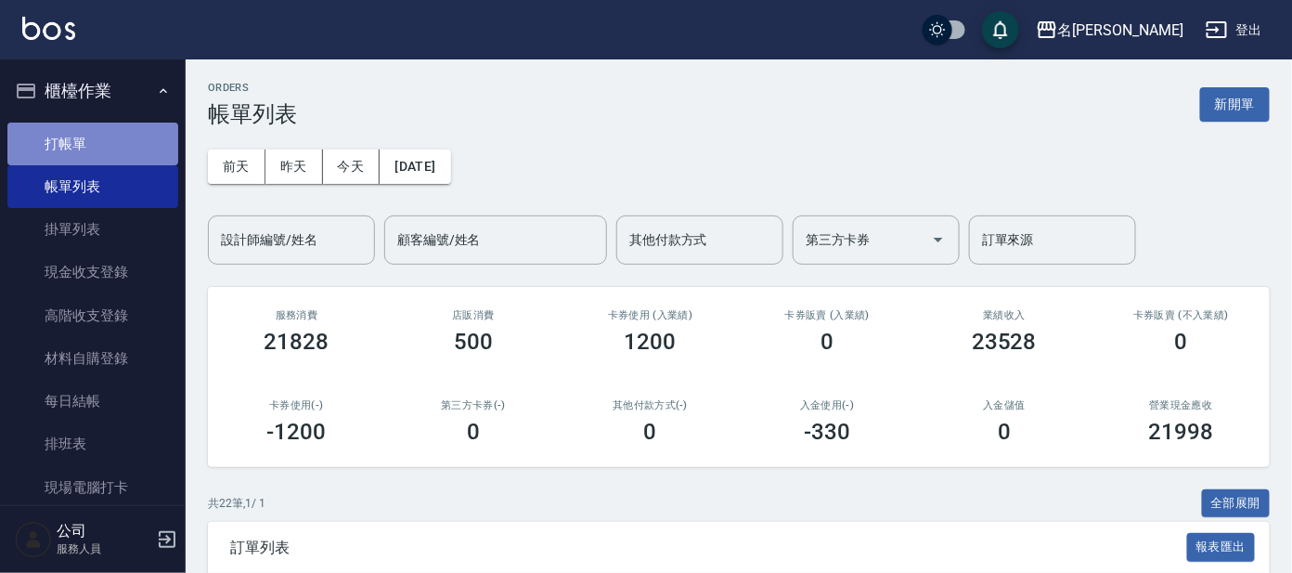
click at [150, 148] on link "打帳單" at bounding box center [92, 144] width 171 height 43
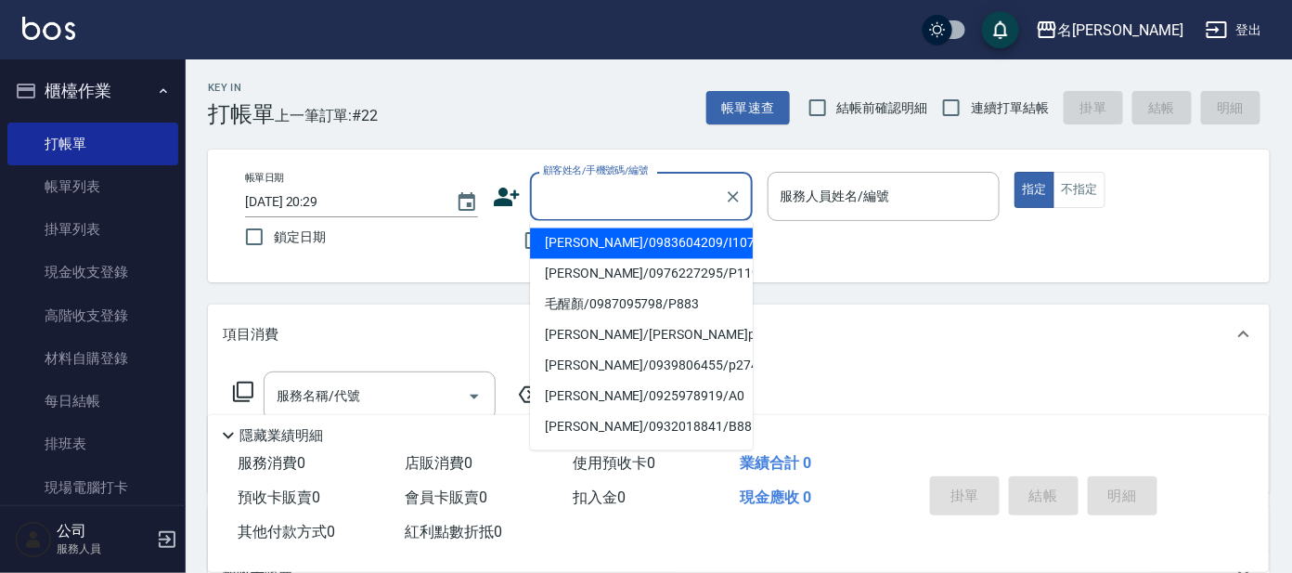
drag, startPoint x: 603, startPoint y: 211, endPoint x: 610, endPoint y: 165, distance: 45.9
click at [602, 208] on input "顧客姓名/手機號碼/編號" at bounding box center [627, 196] width 178 height 32
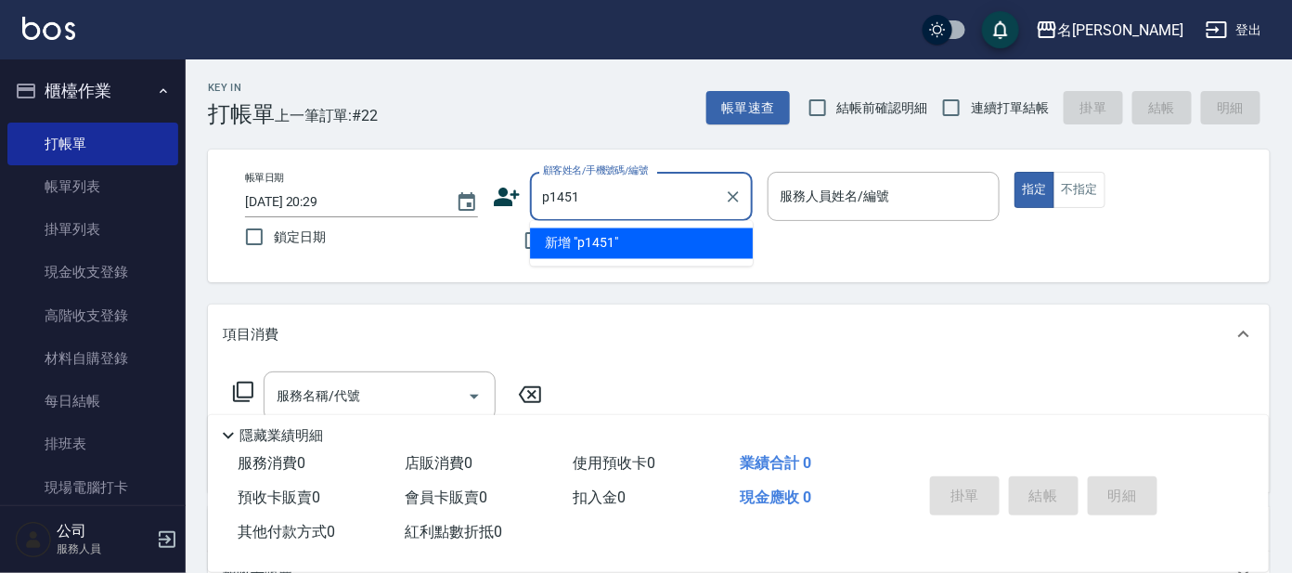
type input "p1451"
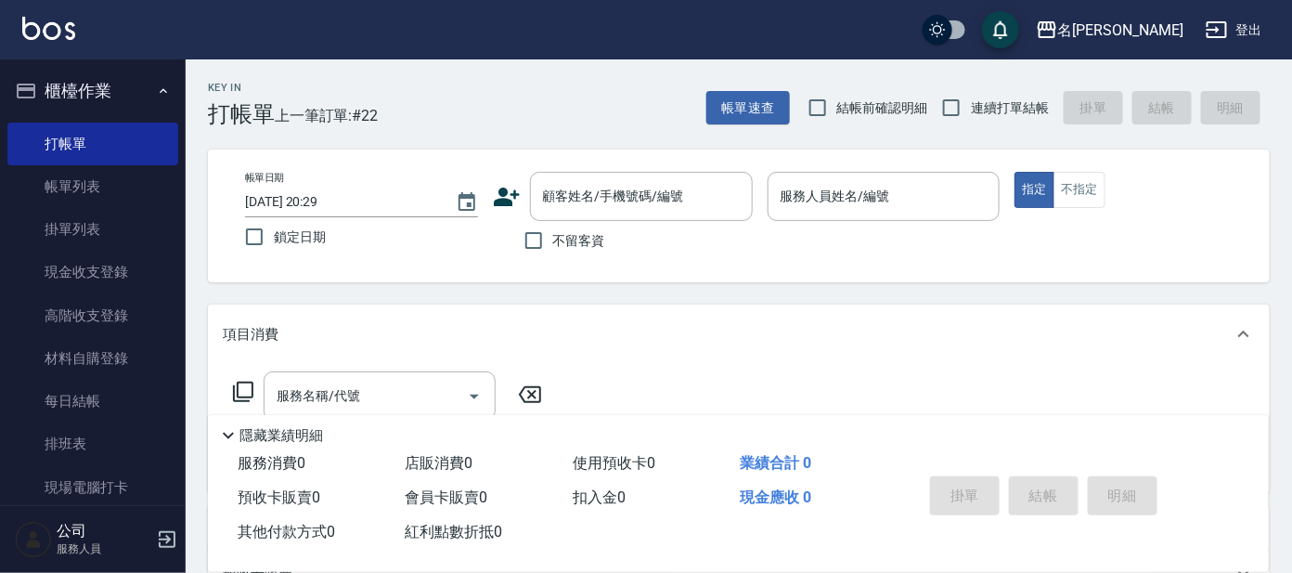
click at [499, 191] on icon at bounding box center [507, 197] width 26 height 19
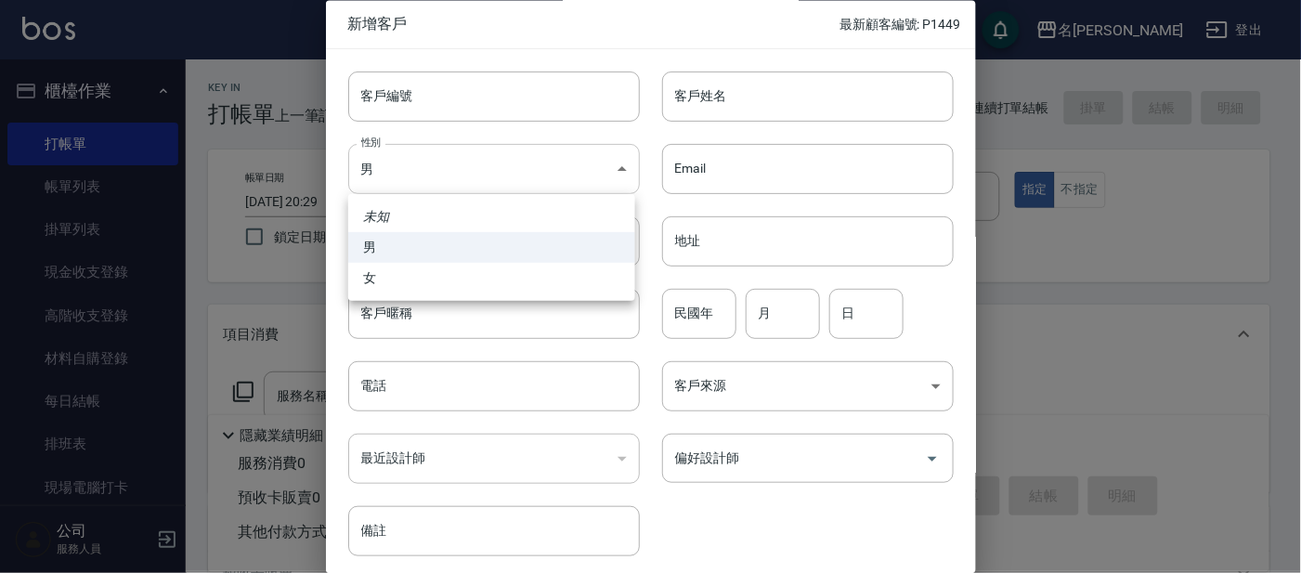
click at [472, 179] on body "名留大龍 登出 櫃檯作業 打帳單 帳單列表 掛單列表 現金收支登錄 高階收支登錄 材料自購登錄 每日結帳 排班表 現場電腦打卡 預約管理 預約管理 單日預約紀…" at bounding box center [650, 452] width 1301 height 904
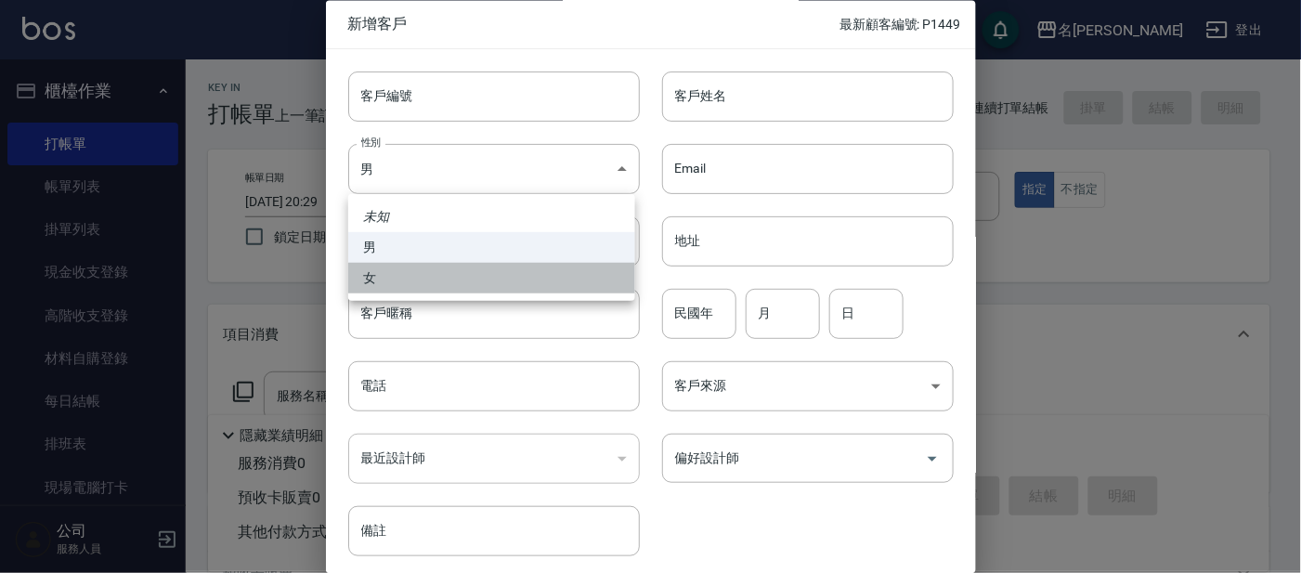
click at [497, 277] on li "女" at bounding box center [491, 278] width 287 height 31
type input "[DEMOGRAPHIC_DATA]"
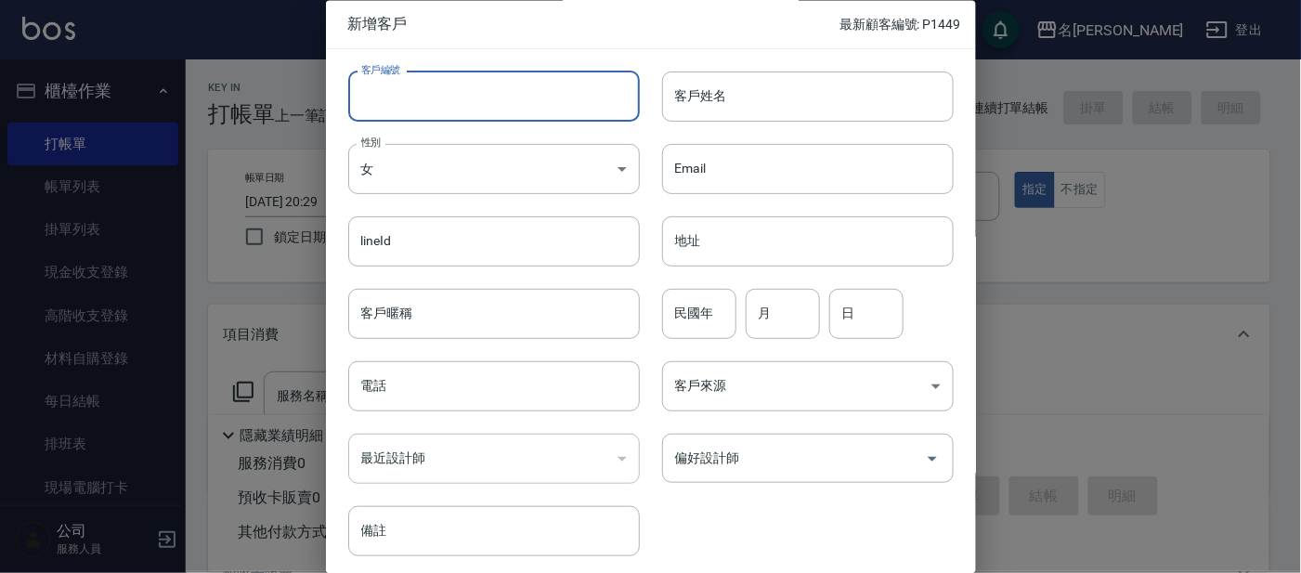
click at [529, 85] on input "客戶編號" at bounding box center [493, 96] width 291 height 50
type input "P1451"
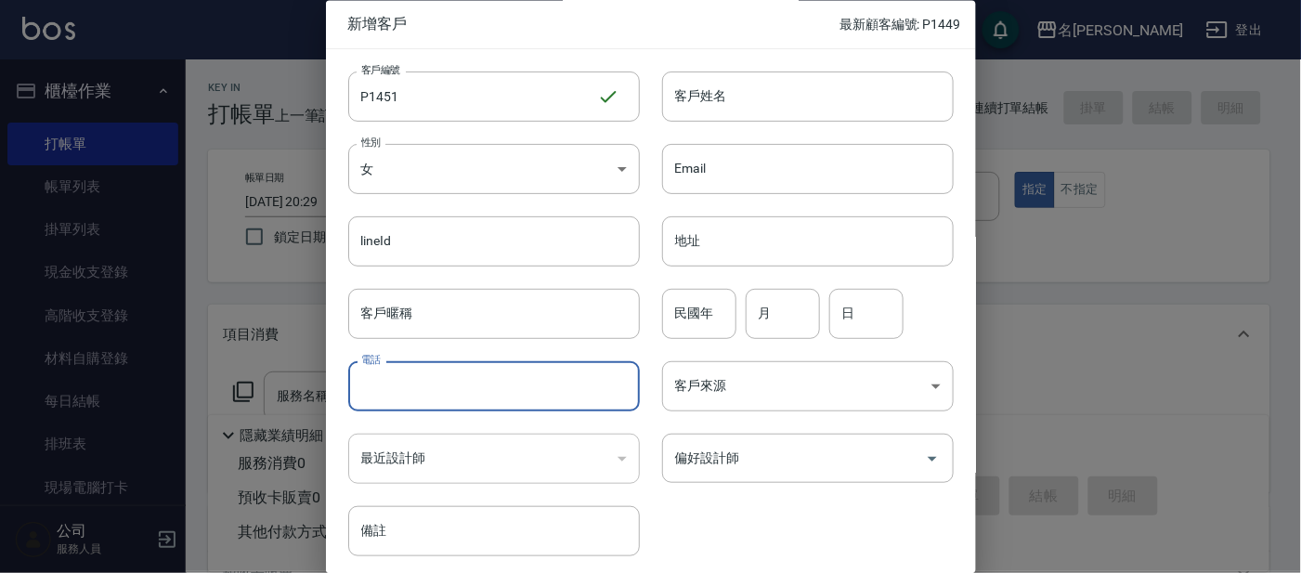
click at [574, 381] on input "電話" at bounding box center [493, 387] width 291 height 50
type input "0937094173"
click at [789, 316] on input "月" at bounding box center [782, 314] width 74 height 50
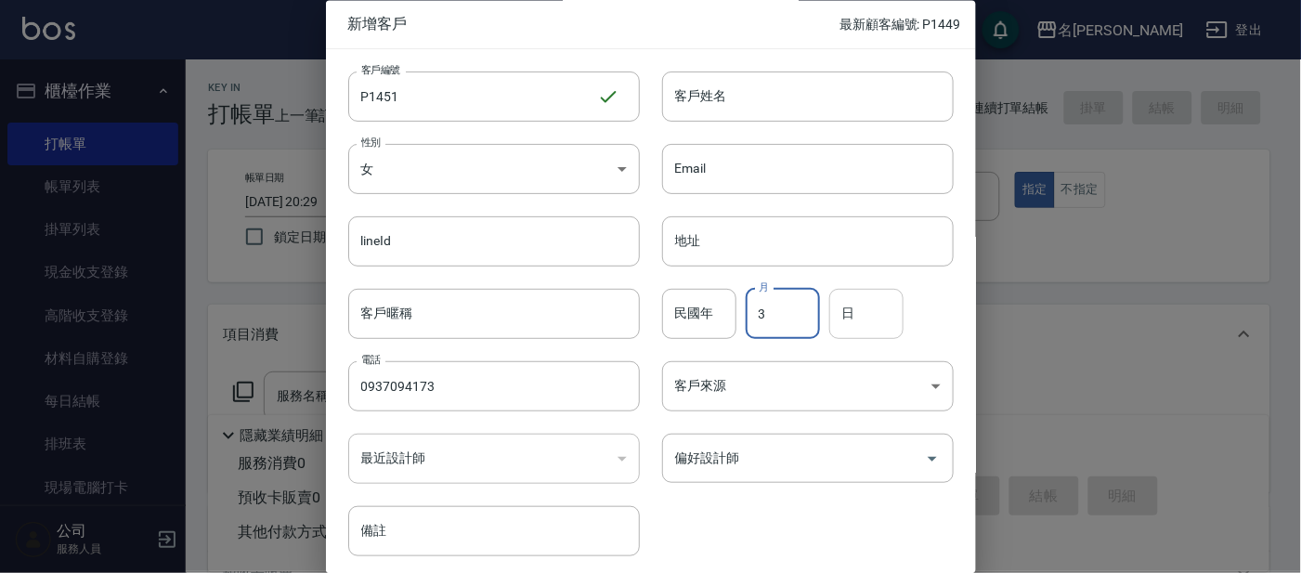
type input "3"
click at [885, 325] on input "日" at bounding box center [866, 314] width 74 height 50
type input "6"
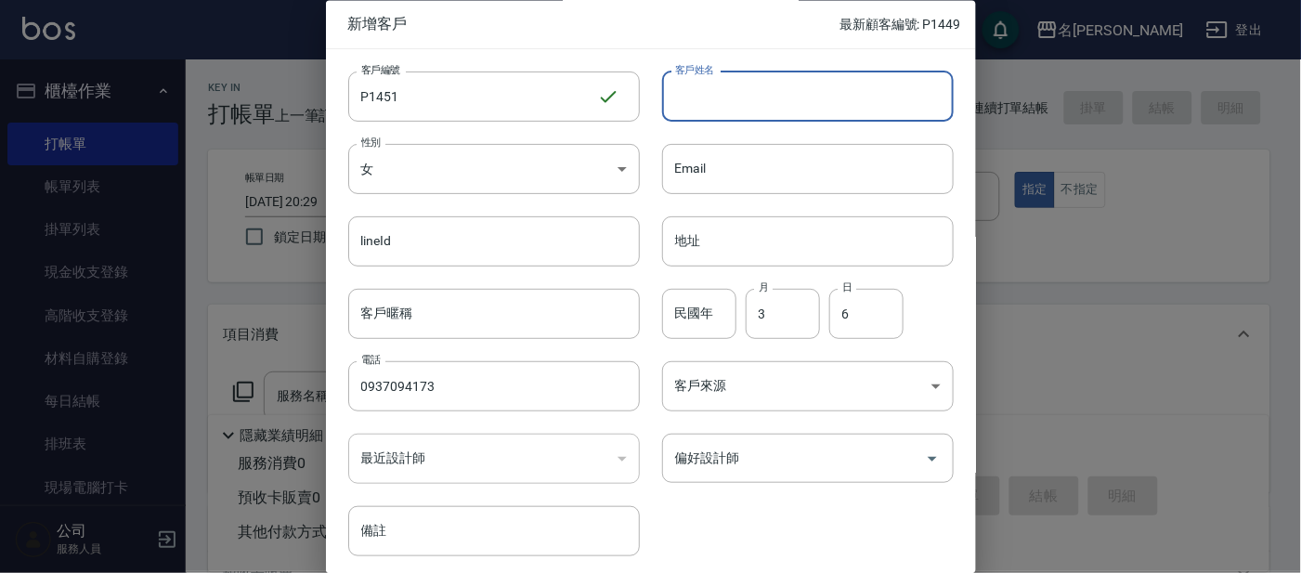
click at [790, 83] on input "客戶姓名" at bounding box center [807, 96] width 291 height 50
type input "t"
click at [789, 109] on input "陳" at bounding box center [807, 96] width 291 height 50
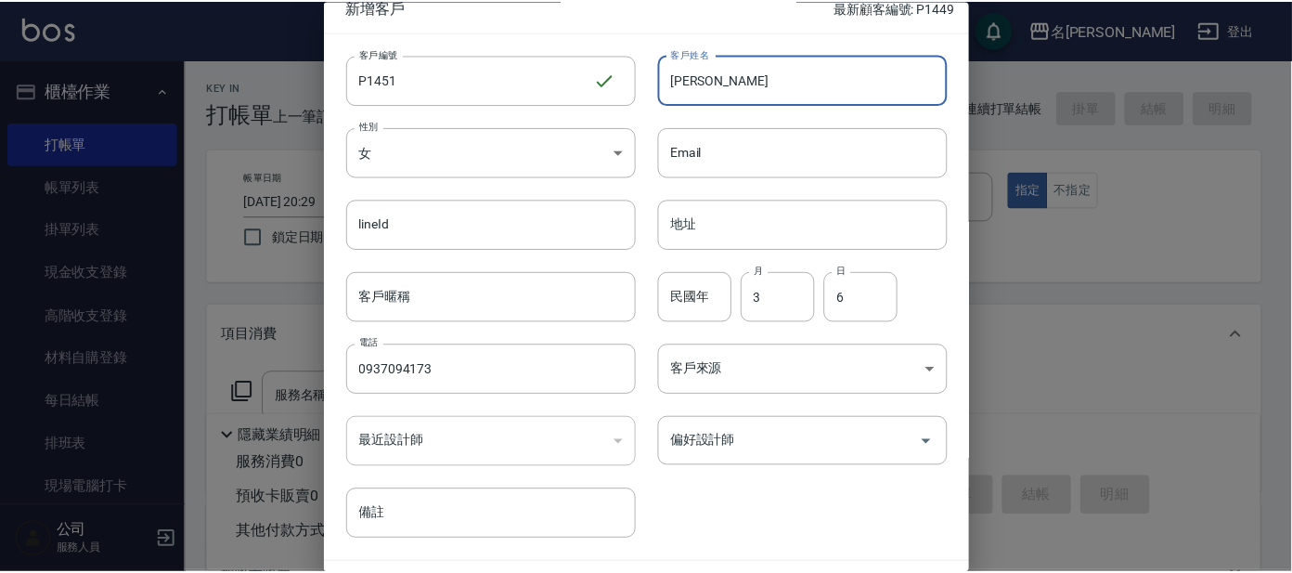
scroll to position [70, 0]
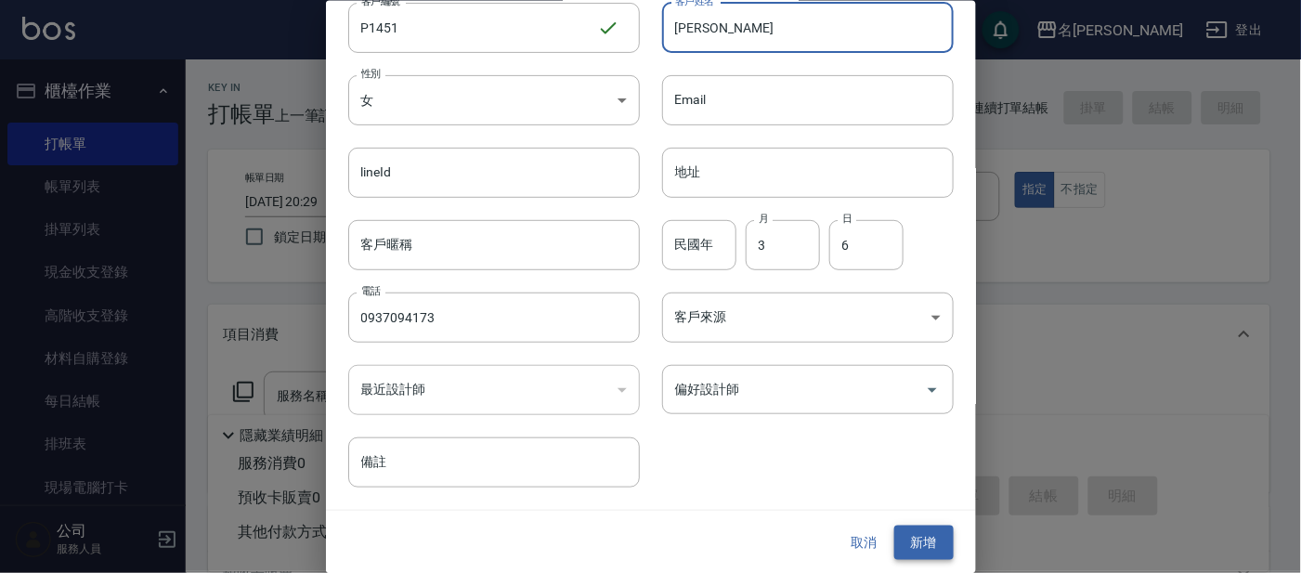
type input "[PERSON_NAME]"
click at [908, 541] on button "新增" at bounding box center [923, 542] width 59 height 34
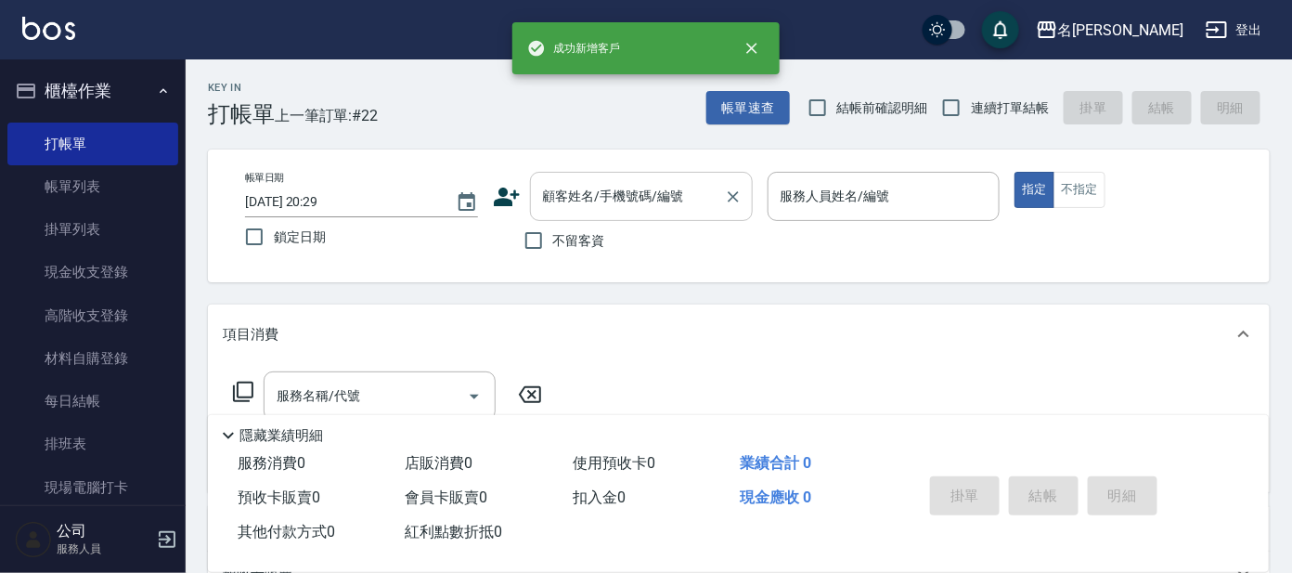
click at [646, 216] on div "顧客姓名/手機號碼/編號" at bounding box center [641, 196] width 223 height 49
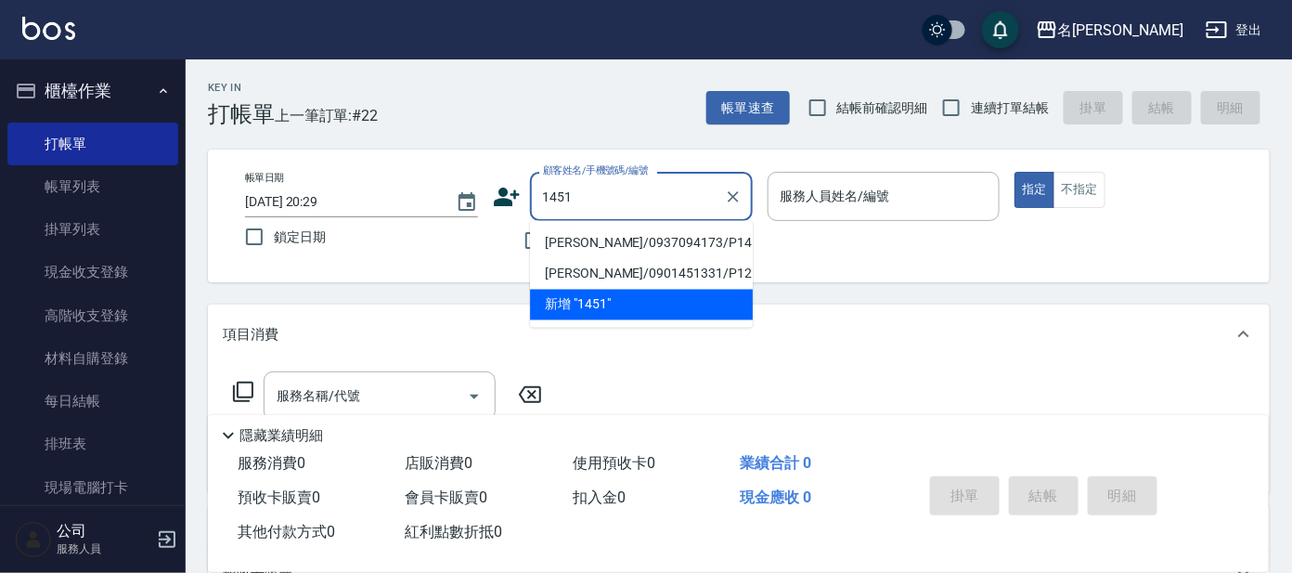
click at [678, 241] on li "[PERSON_NAME]/0937094173/P1451" at bounding box center [641, 243] width 223 height 31
type input "[PERSON_NAME]/0937094173/P1451"
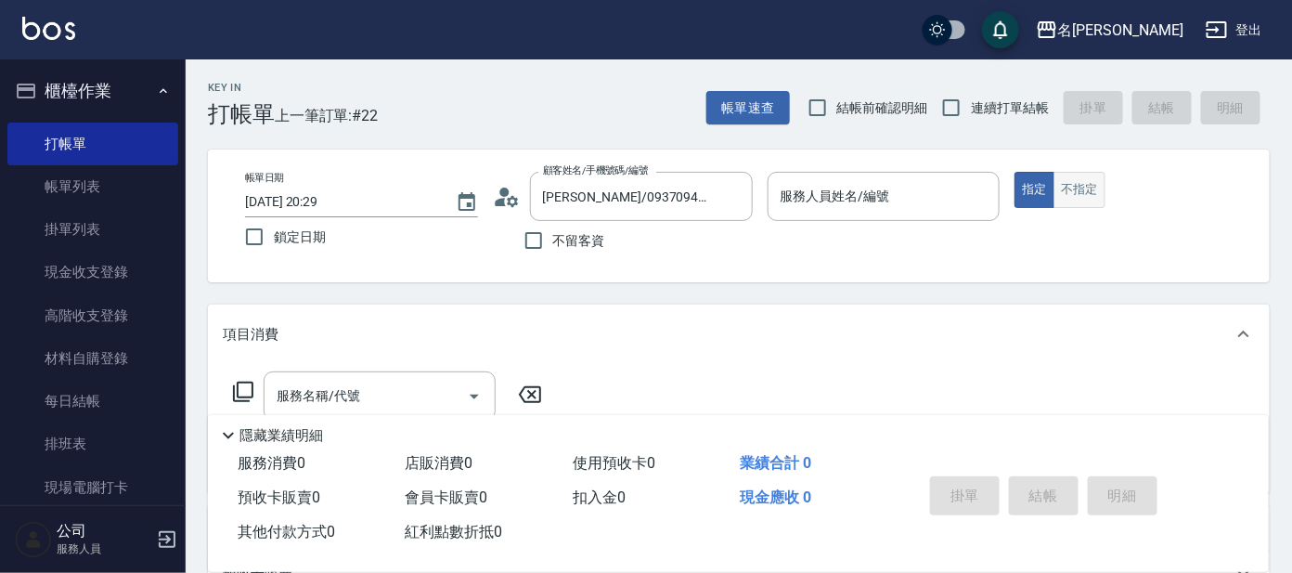
drag, startPoint x: 1080, startPoint y: 171, endPoint x: 1065, endPoint y: 176, distance: 15.9
click at [1071, 170] on div "帳單日期 [DATE] 20:29 鎖定日期 顧客姓名/手機號碼/編號 [PERSON_NAME]/0937094173/P1451 顧客姓名/手機號碼/編號…" at bounding box center [739, 215] width 1062 height 133
click at [1066, 188] on button "不指定" at bounding box center [1080, 190] width 52 height 36
click at [790, 238] on p at bounding box center [884, 230] width 233 height 19
click at [840, 211] on input "服務人員姓名/編號" at bounding box center [884, 196] width 216 height 32
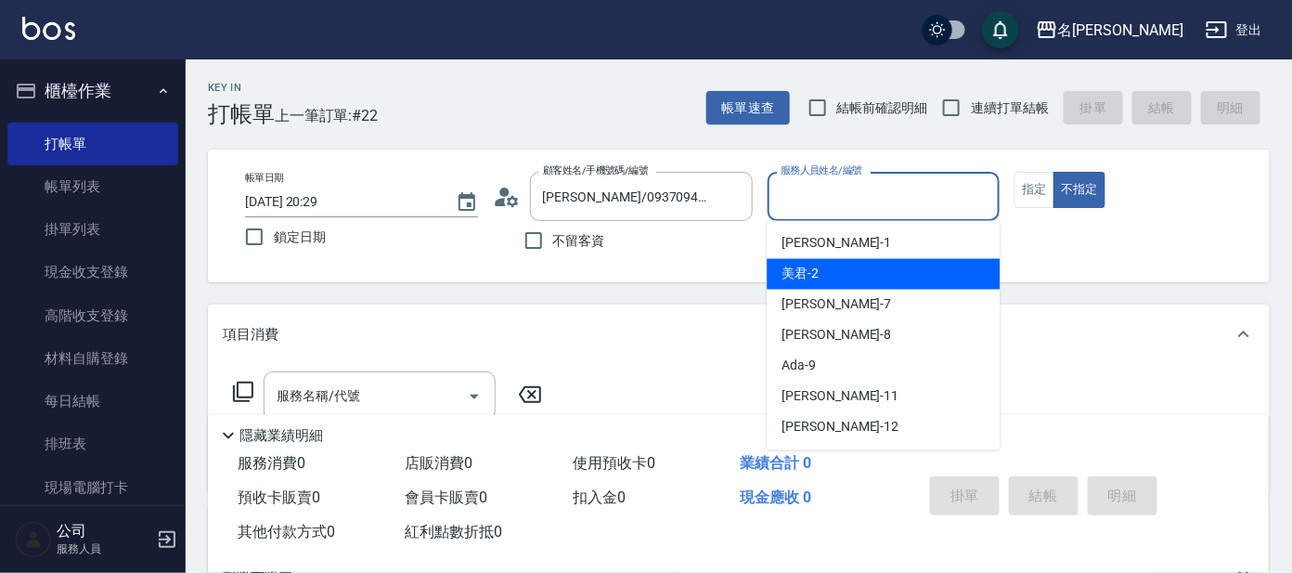
drag, startPoint x: 851, startPoint y: 269, endPoint x: 839, endPoint y: 268, distance: 12.1
click at [848, 269] on div "美君 -2" at bounding box center [883, 274] width 233 height 31
type input "美君-2"
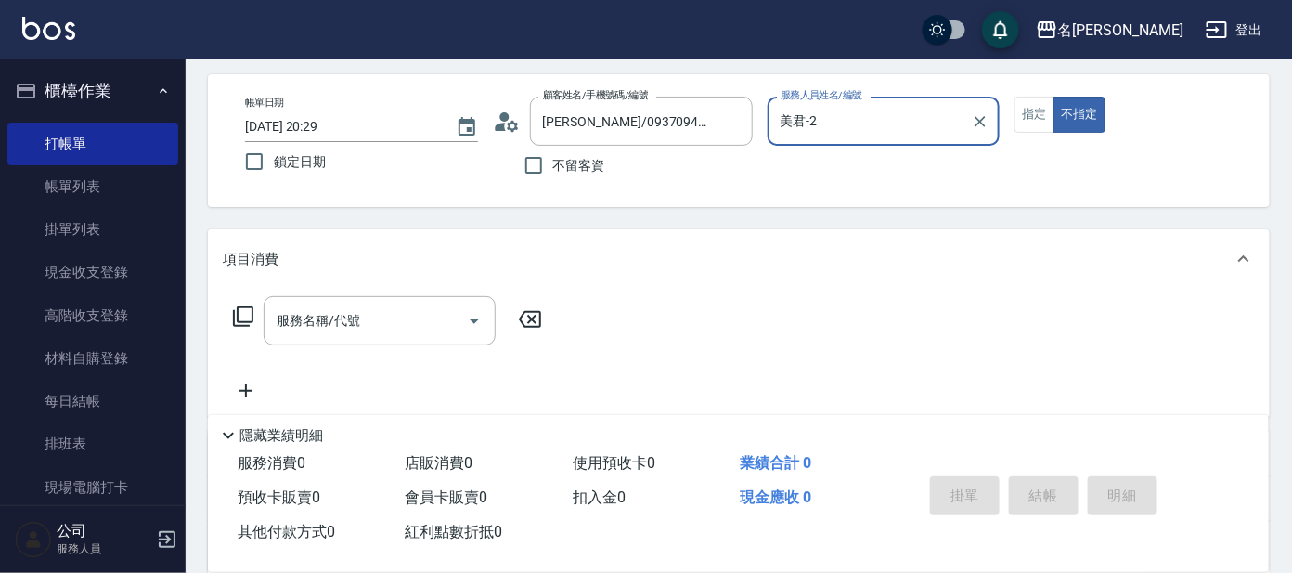
scroll to position [115, 0]
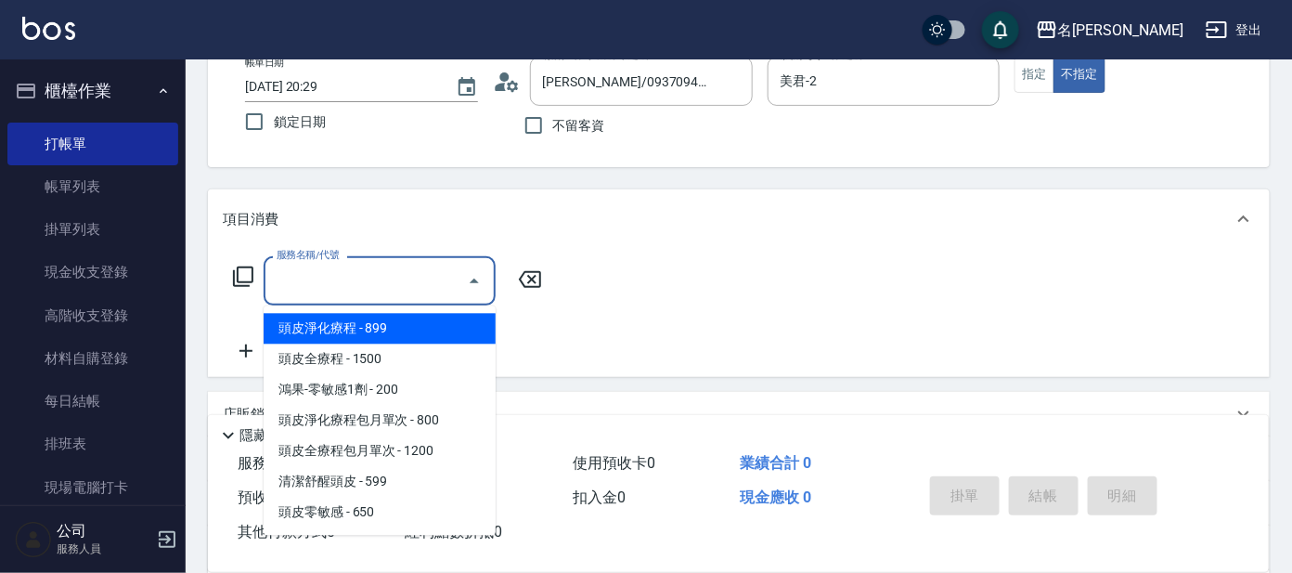
click at [362, 278] on input "服務名稱/代號" at bounding box center [366, 281] width 188 height 32
click at [393, 274] on input "服務名稱/代號" at bounding box center [366, 281] width 188 height 32
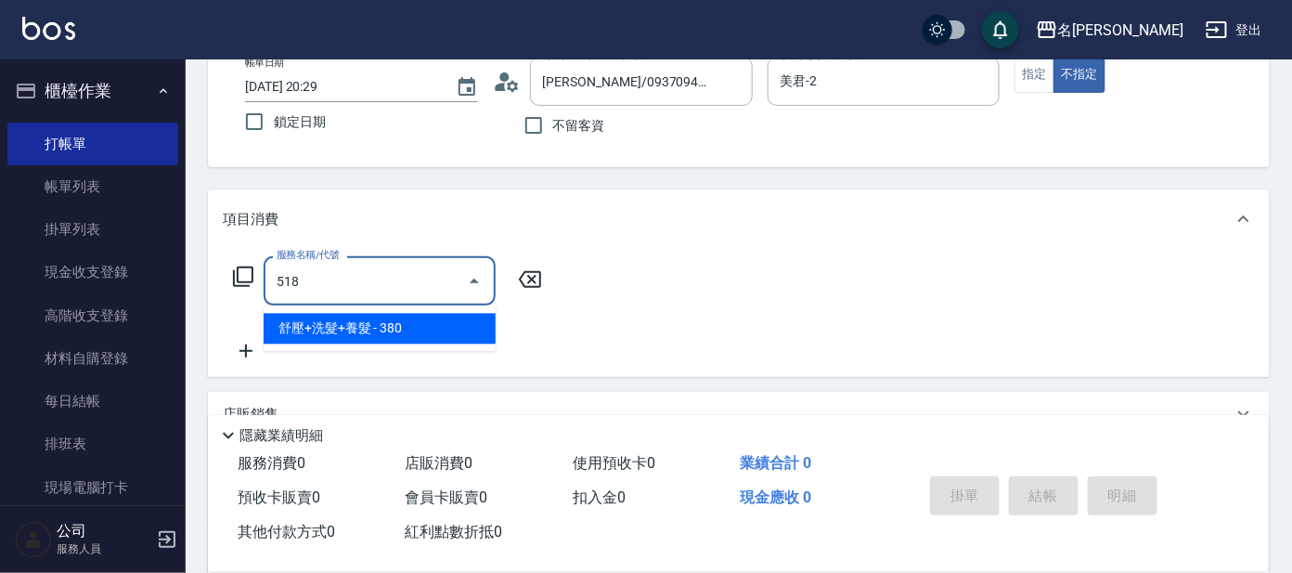
click at [428, 323] on span "舒壓+洗髮+養髮 - 380" at bounding box center [380, 329] width 232 height 31
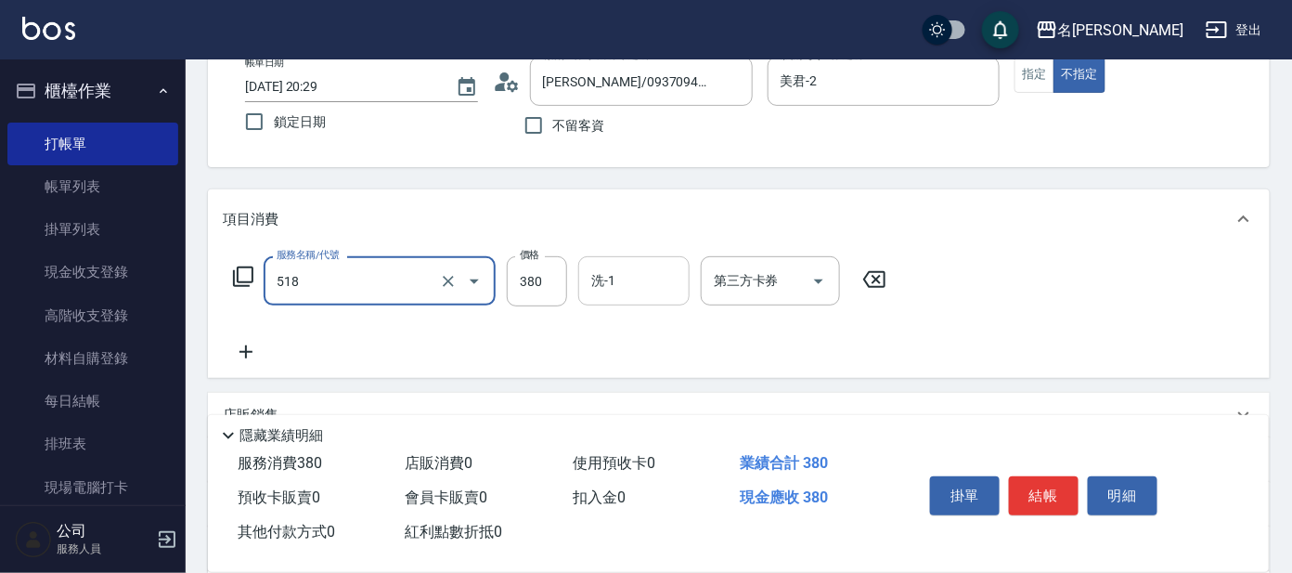
type input "舒壓+洗髮+養髮(518)"
click at [628, 276] on input "洗-1" at bounding box center [634, 281] width 95 height 32
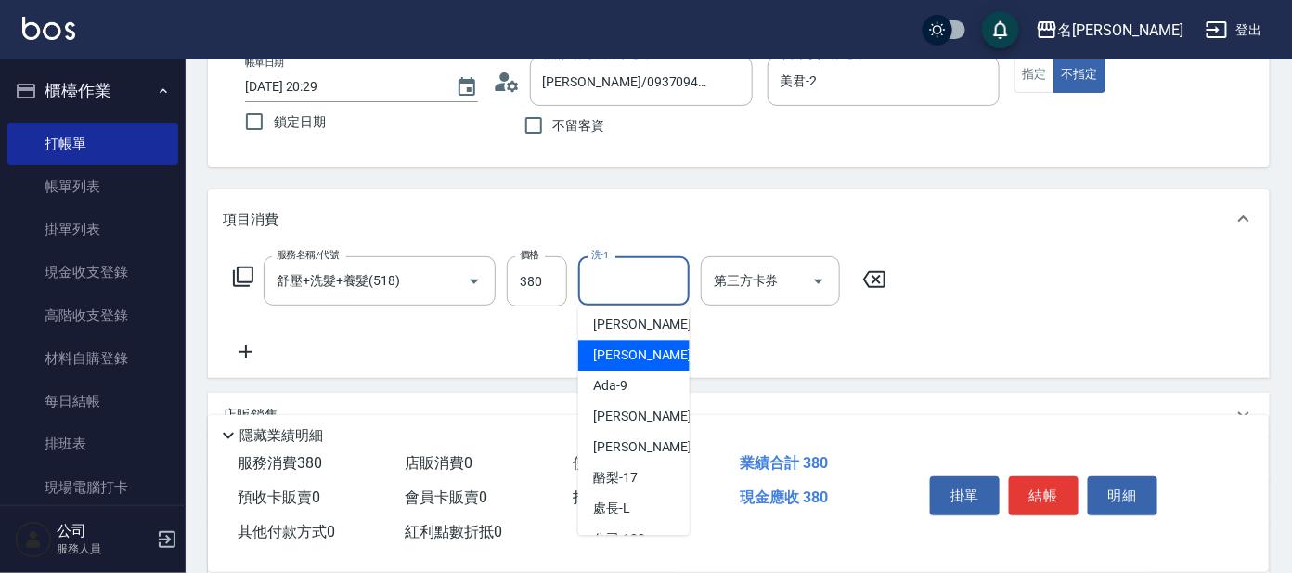
scroll to position [92, 0]
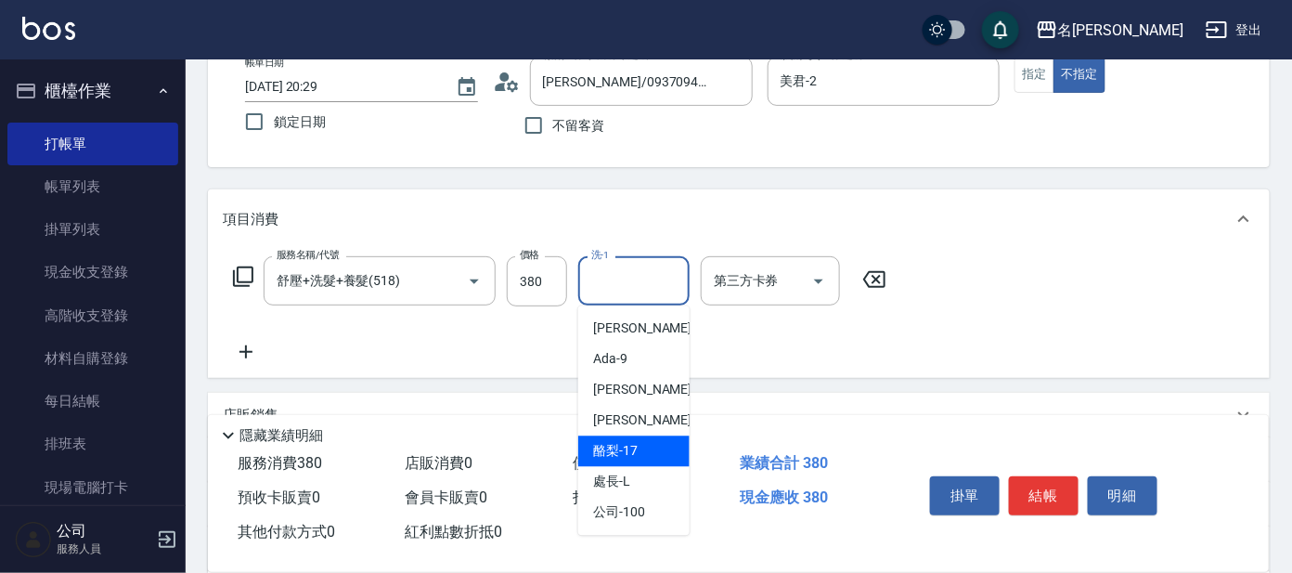
click at [647, 440] on div "酪梨 -17" at bounding box center [633, 451] width 111 height 31
type input "酪梨-17"
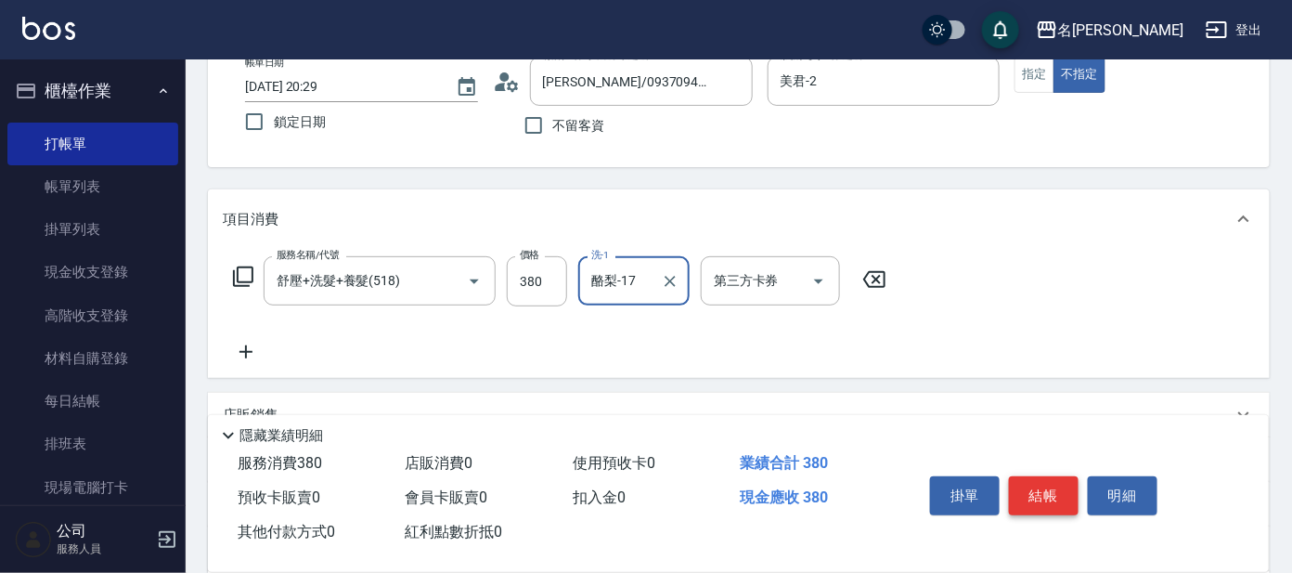
click at [1051, 476] on button "結帳" at bounding box center [1044, 495] width 70 height 39
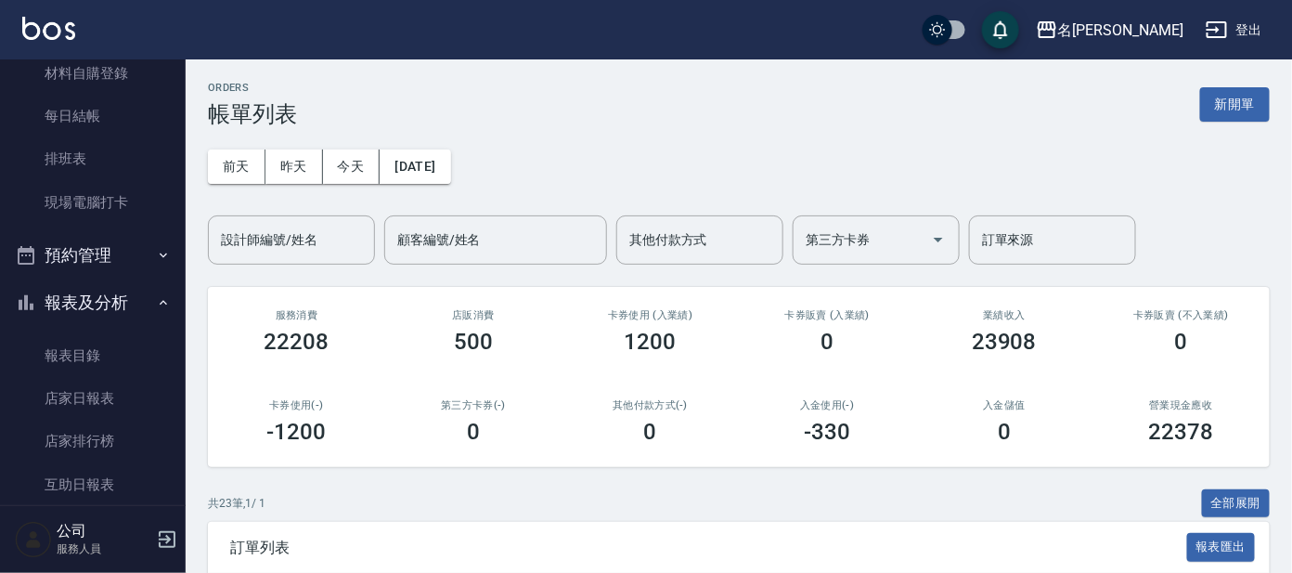
scroll to position [198, 0]
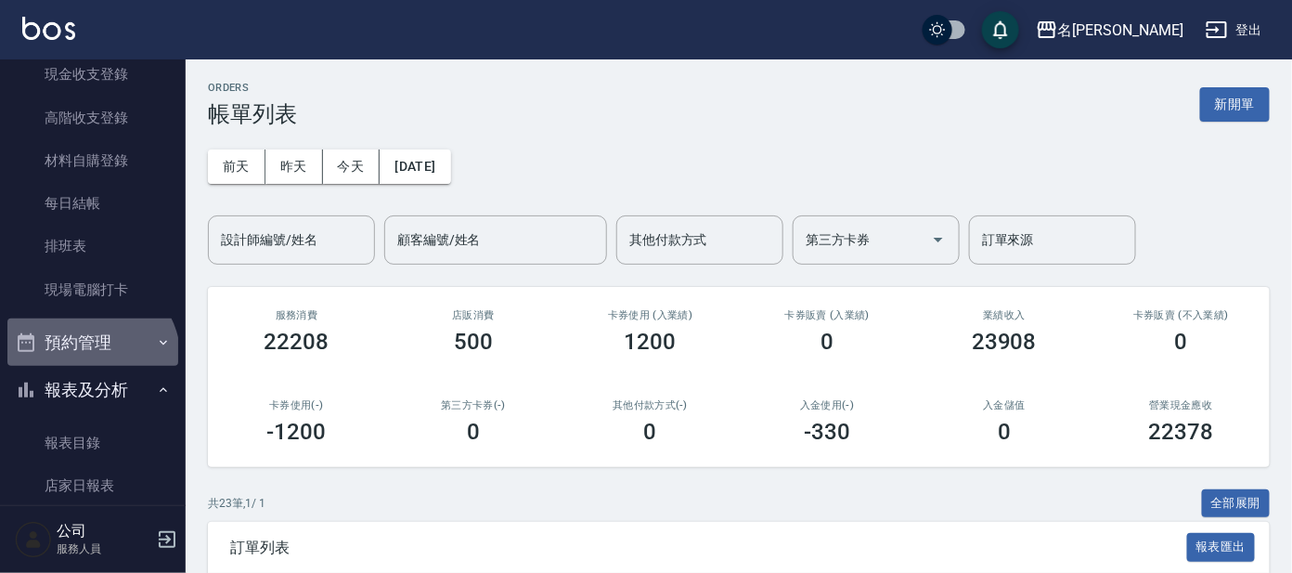
click at [85, 358] on button "預約管理" at bounding box center [92, 342] width 171 height 48
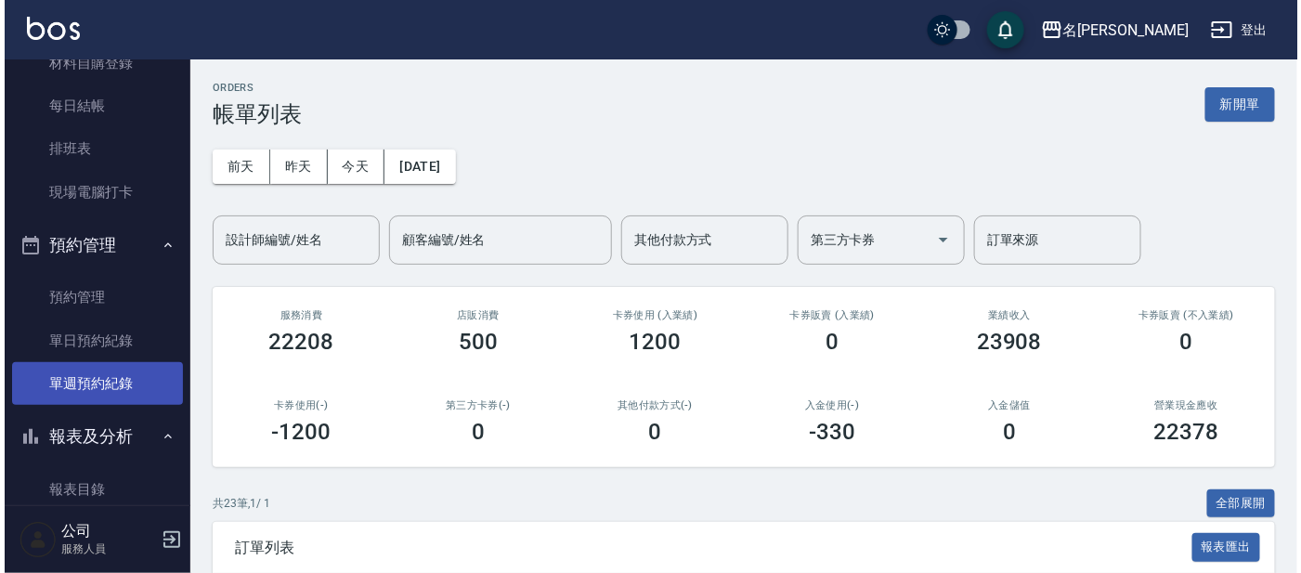
scroll to position [430, 0]
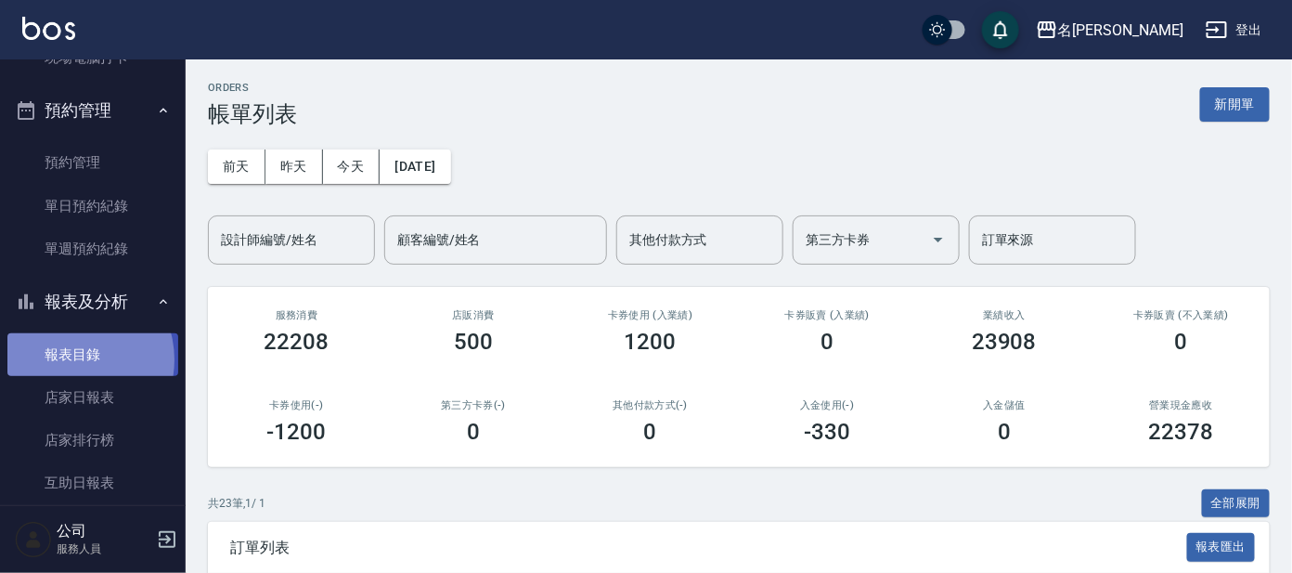
click at [72, 358] on link "報表目錄" at bounding box center [92, 354] width 171 height 43
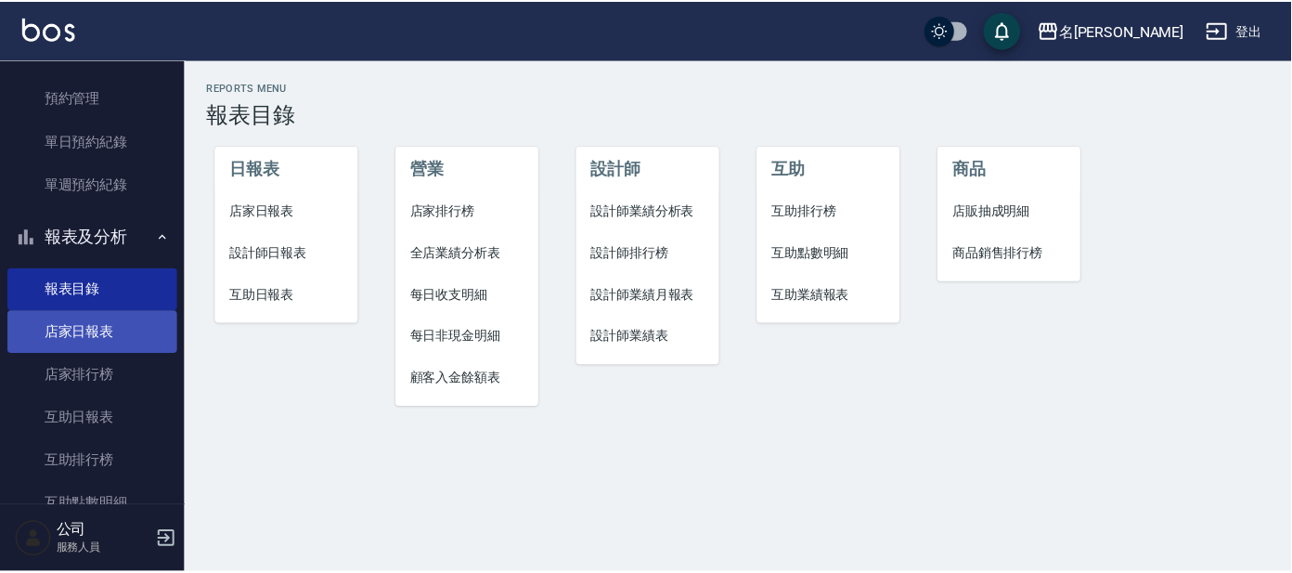
scroll to position [546, 0]
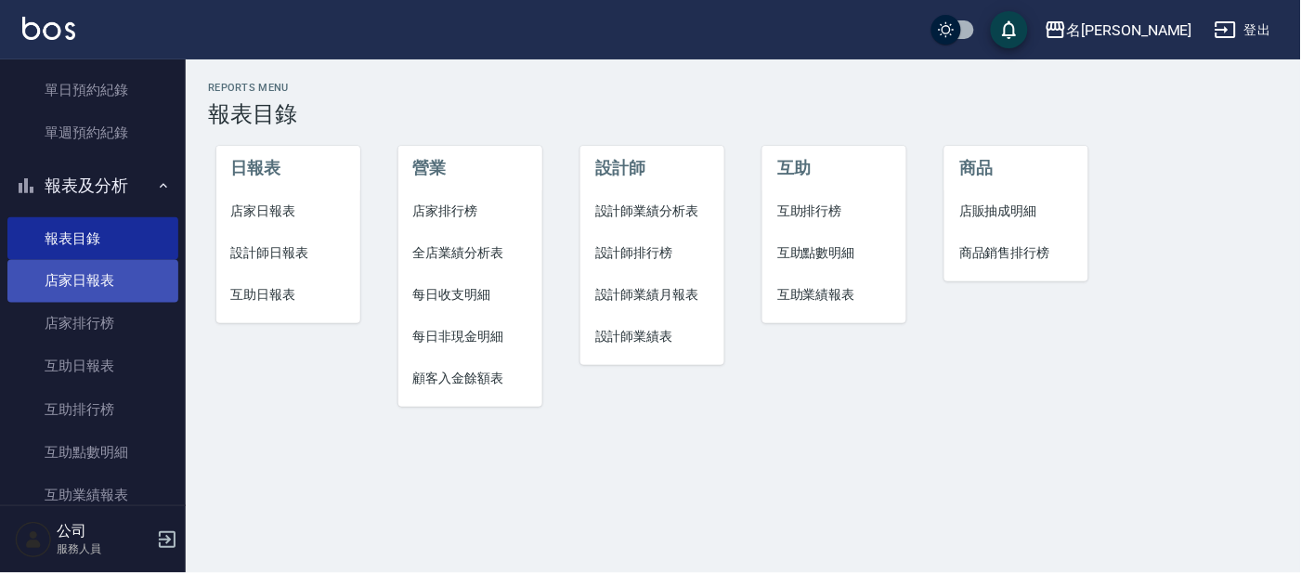
drag, startPoint x: 110, startPoint y: 291, endPoint x: 102, endPoint y: 297, distance: 10.6
click at [110, 291] on link "店家日報表" at bounding box center [92, 281] width 171 height 43
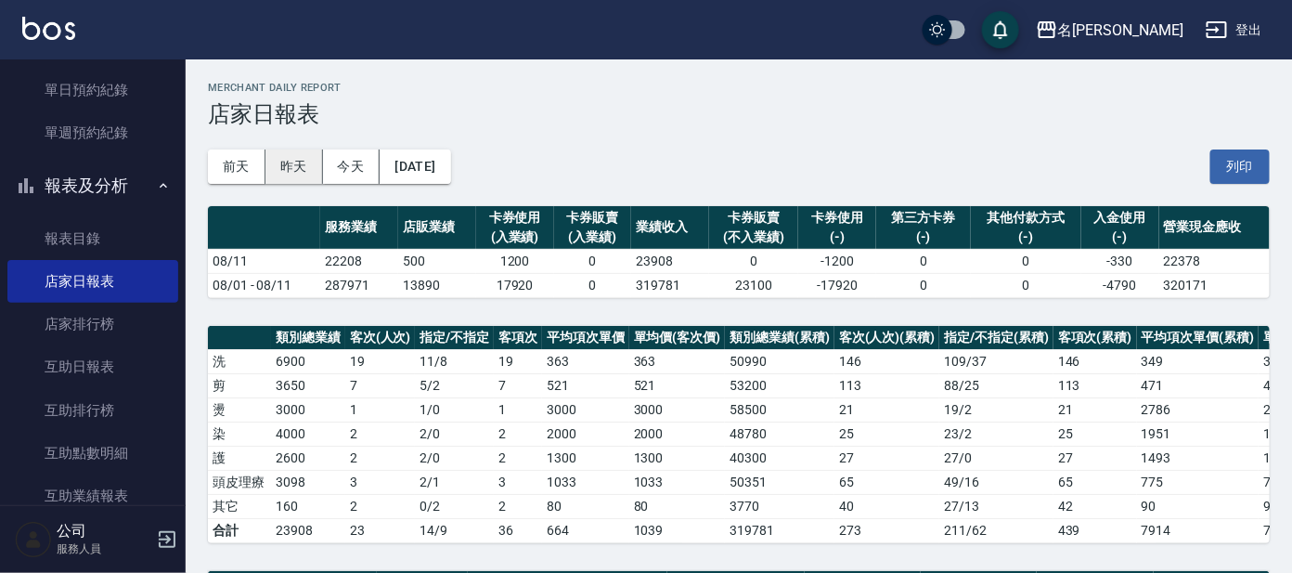
click at [298, 163] on button "昨天" at bounding box center [294, 166] width 58 height 34
click at [301, 166] on button "昨天" at bounding box center [294, 166] width 58 height 34
click at [248, 172] on button "前天" at bounding box center [237, 166] width 58 height 34
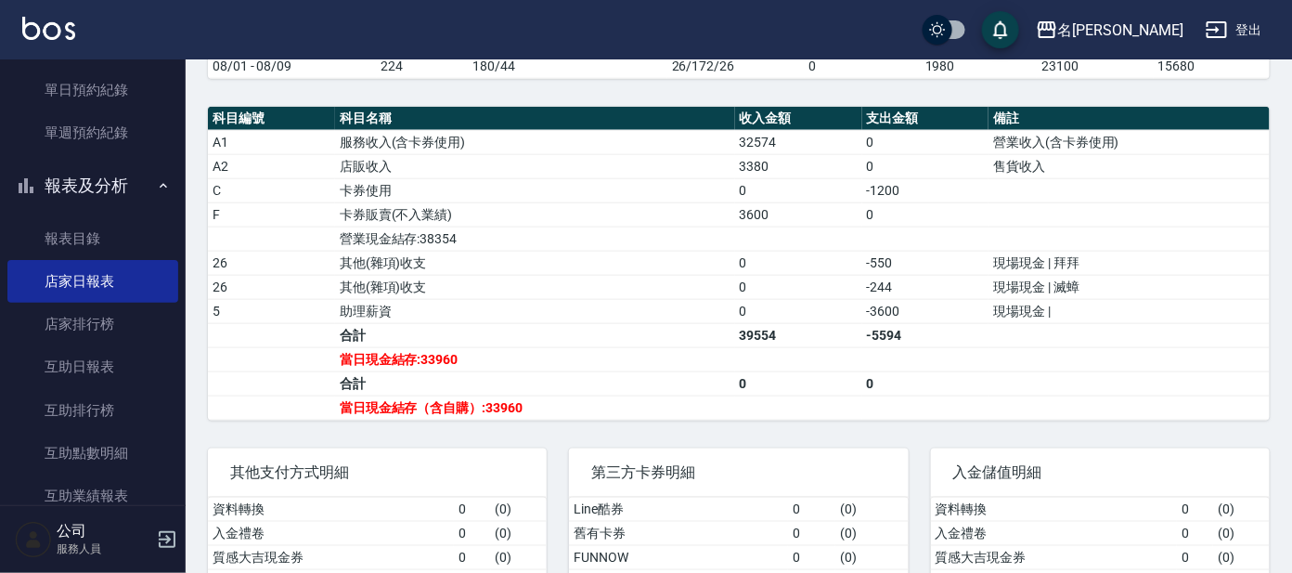
scroll to position [530, 0]
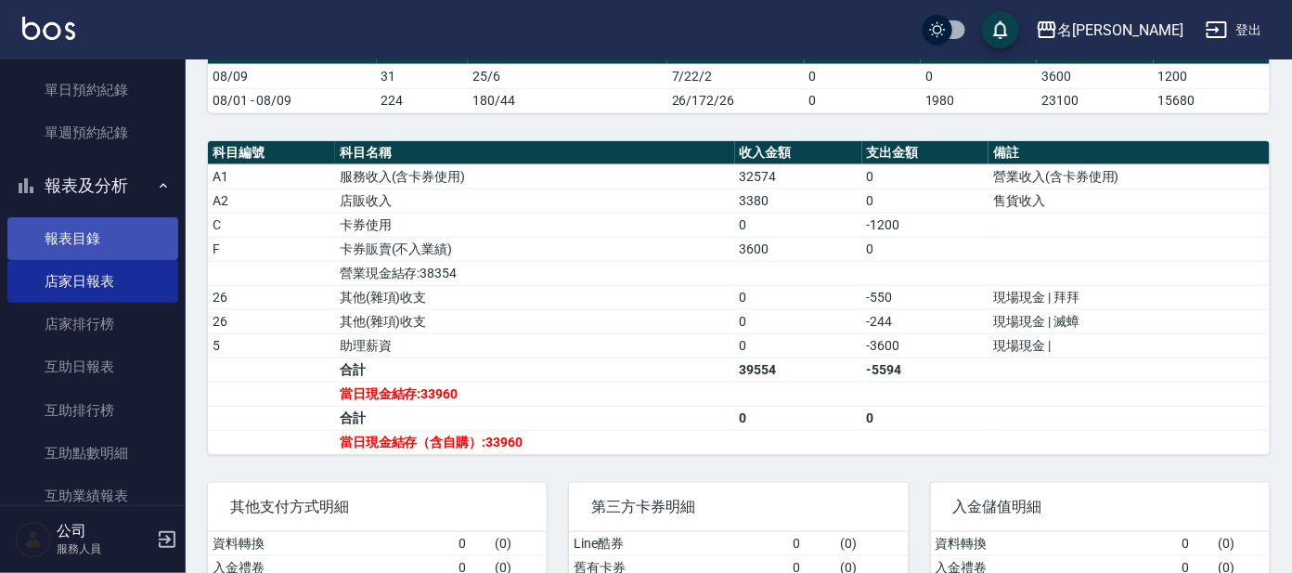
click at [114, 233] on link "報表目錄" at bounding box center [92, 238] width 171 height 43
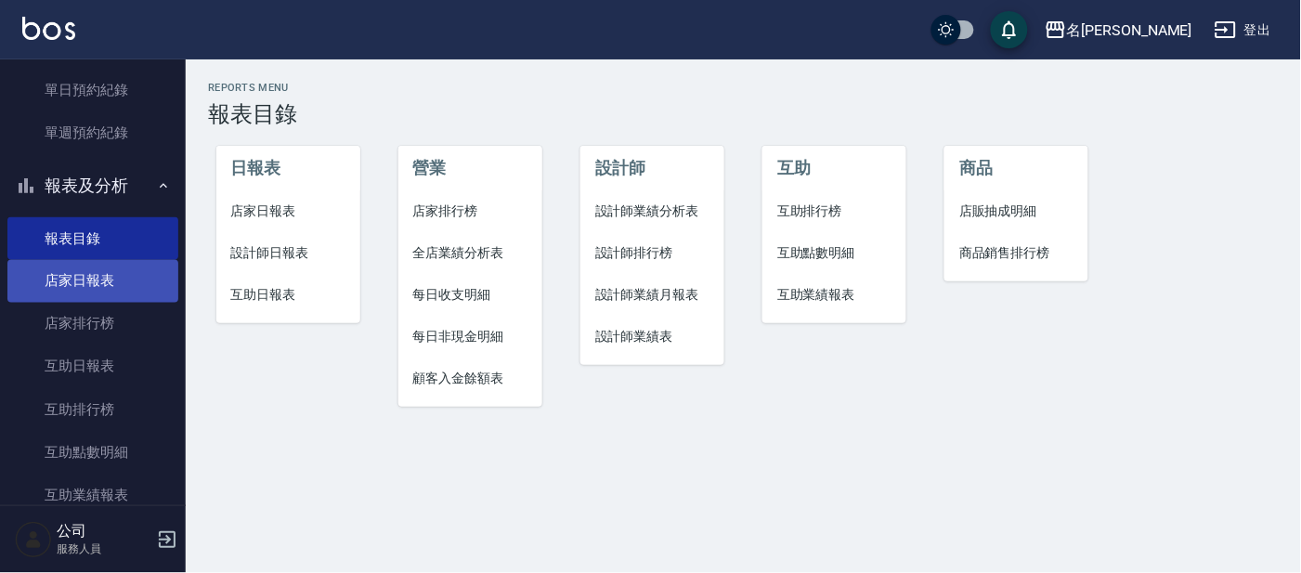
click at [75, 286] on link "店家日報表" at bounding box center [92, 281] width 171 height 43
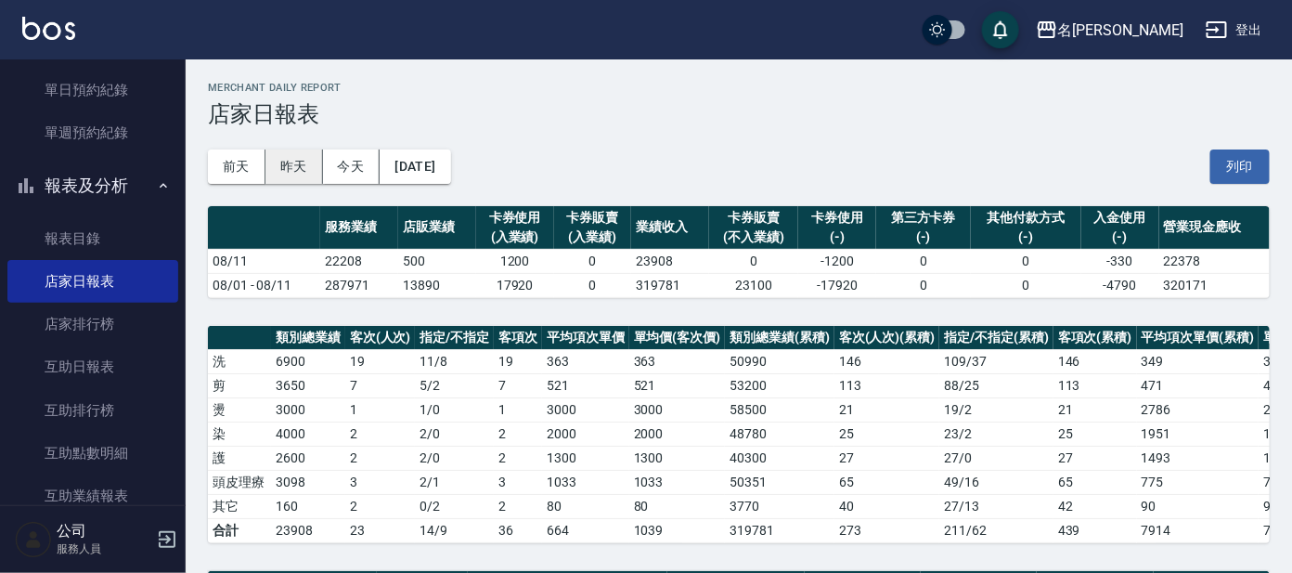
click at [292, 163] on button "昨天" at bounding box center [294, 166] width 58 height 34
click at [366, 164] on button "今天" at bounding box center [352, 166] width 58 height 34
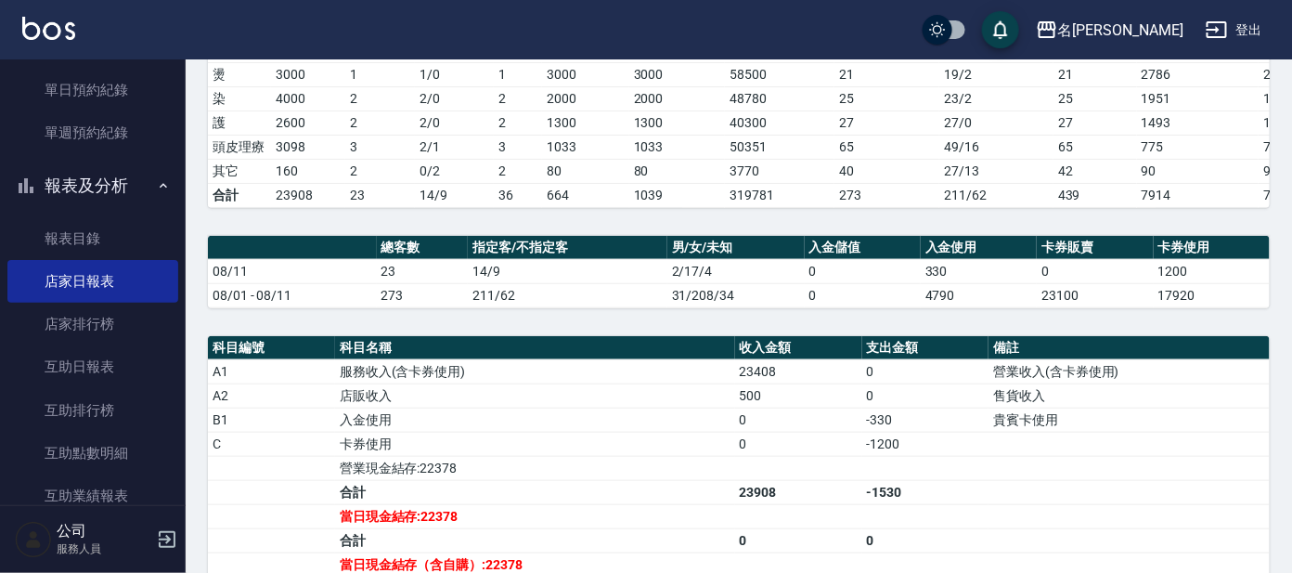
scroll to position [347, 0]
